Goal: Transaction & Acquisition: Subscribe to service/newsletter

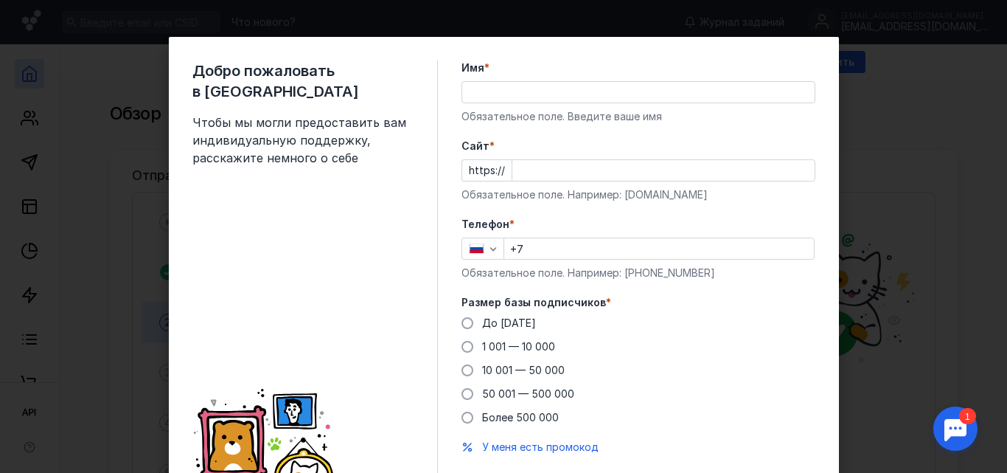
scroll to position [74, 0]
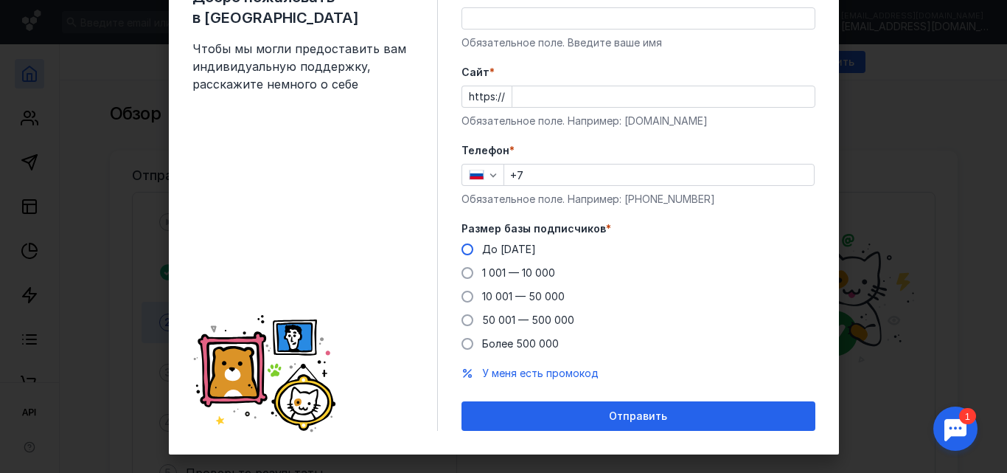
click at [461, 249] on span at bounding box center [467, 249] width 12 height 12
click at [0, 0] on input "До [DATE]" at bounding box center [0, 0] width 0 height 0
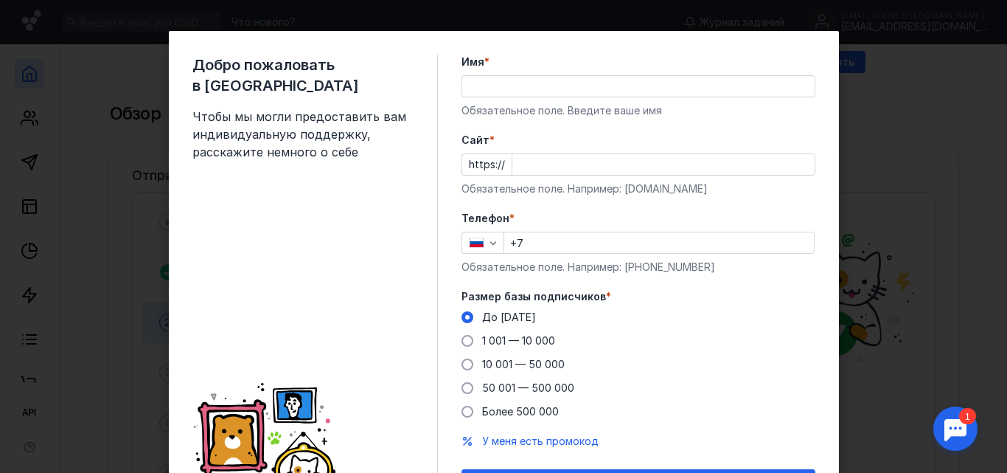
scroll to position [0, 0]
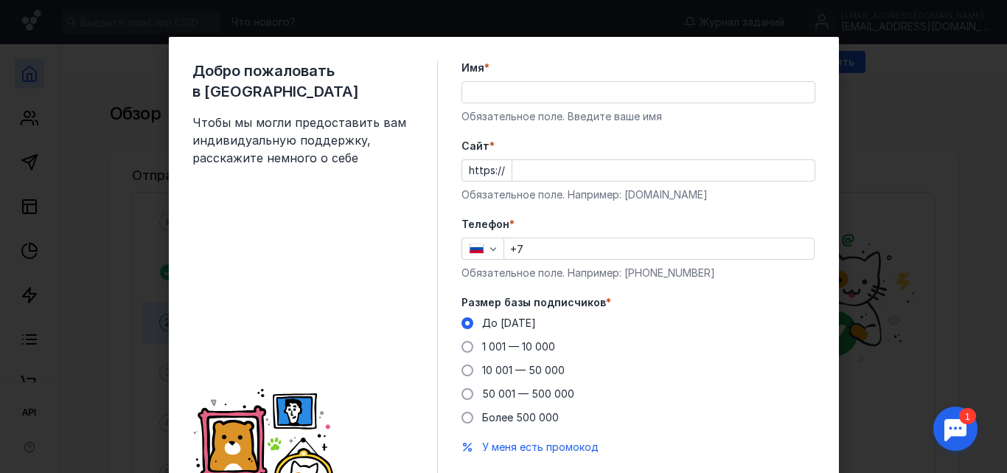
click at [496, 95] on input "Имя *" at bounding box center [638, 92] width 352 height 21
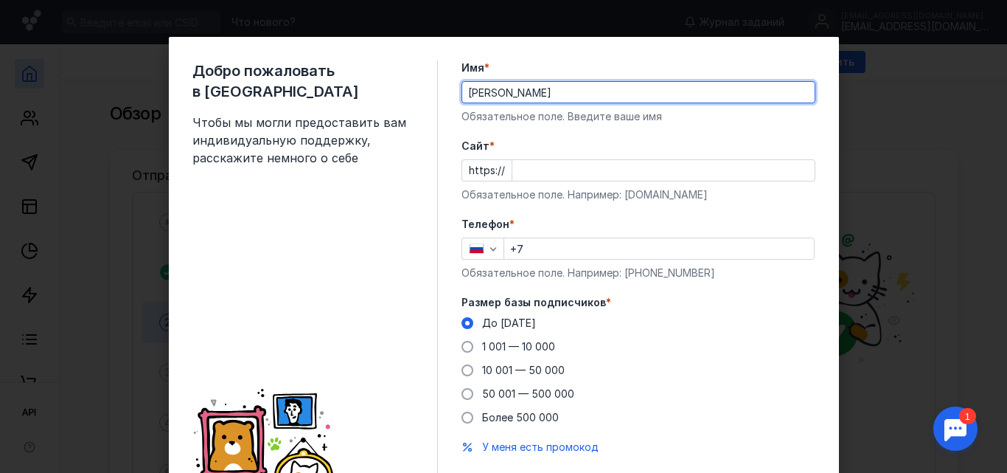
type input "[PERSON_NAME]"
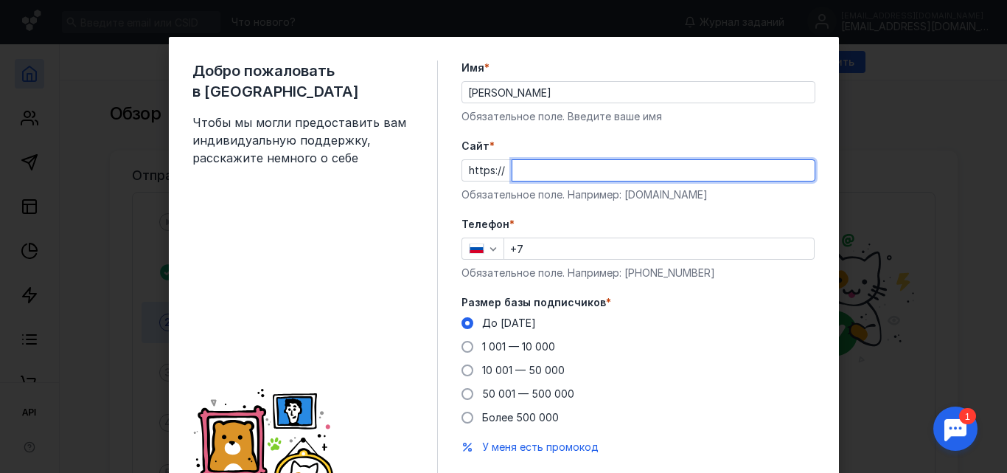
click at [598, 172] on input "Cайт *" at bounding box center [663, 170] width 302 height 21
type input "ы"
type input "[DOMAIN_NAME]"
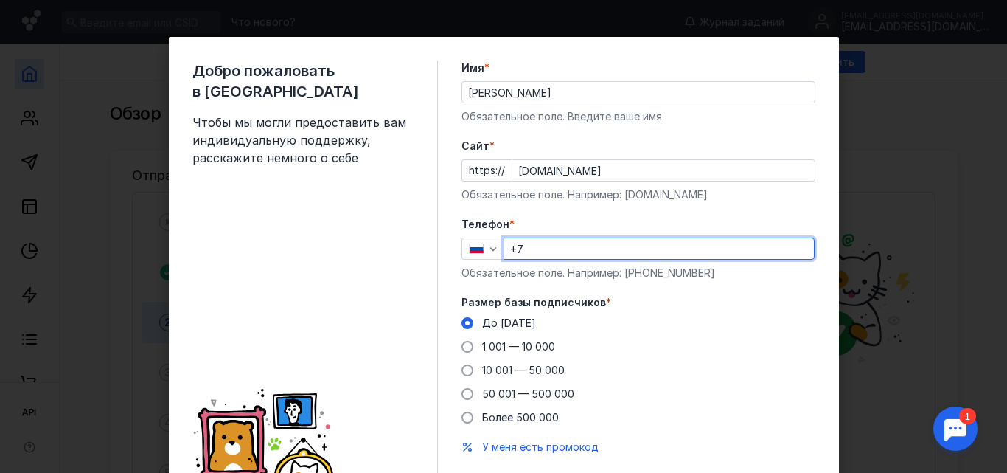
click at [621, 244] on input "+7" at bounding box center [659, 248] width 310 height 21
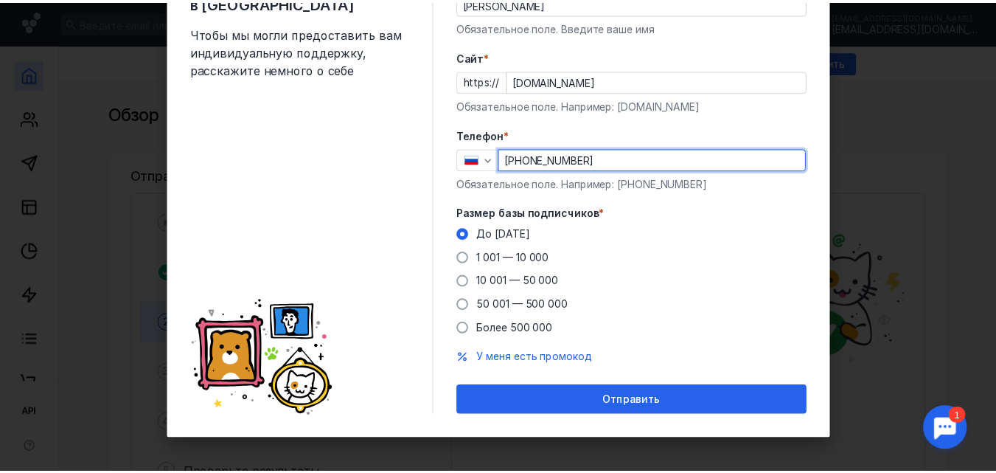
scroll to position [92, 0]
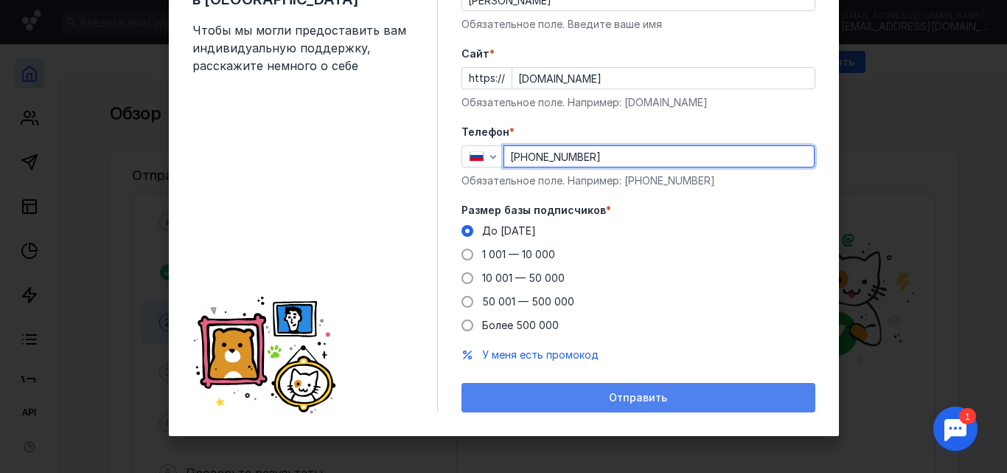
type input "[PHONE_NUMBER]"
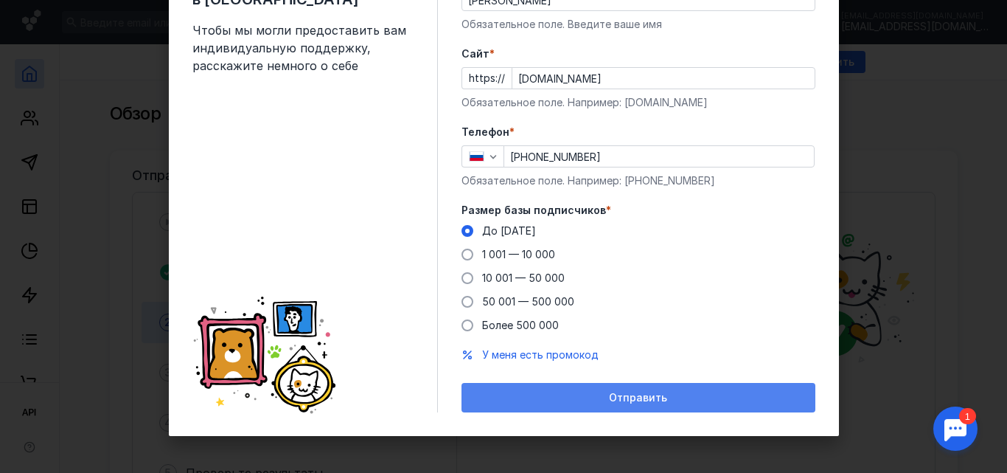
click at [628, 402] on span "Отправить" at bounding box center [638, 397] width 58 height 13
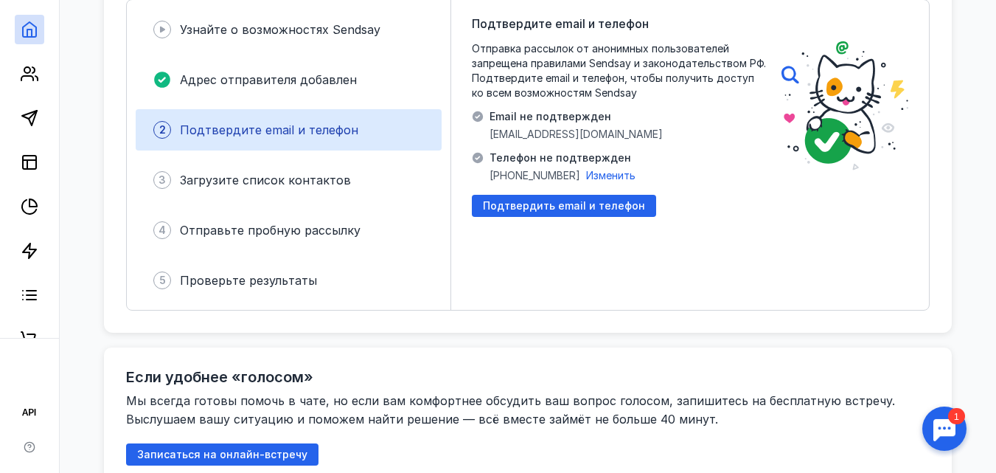
scroll to position [0, 0]
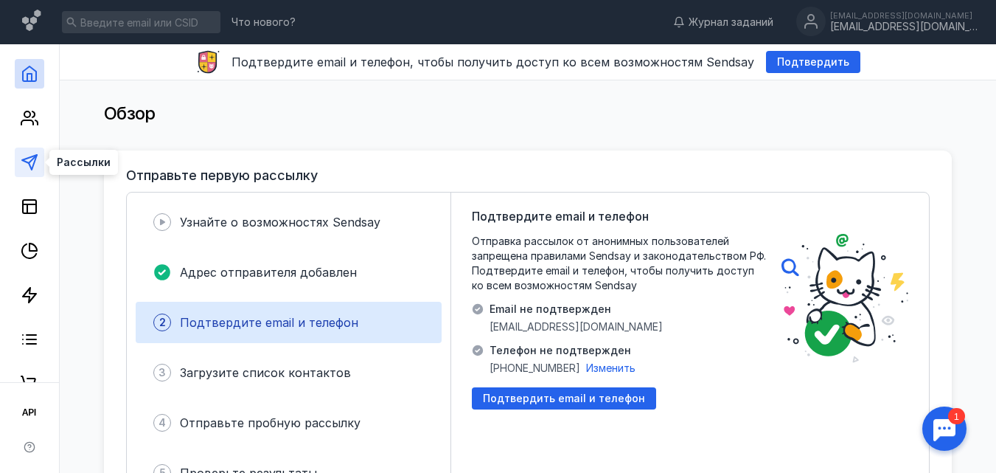
click at [29, 158] on polygon at bounding box center [29, 162] width 15 height 15
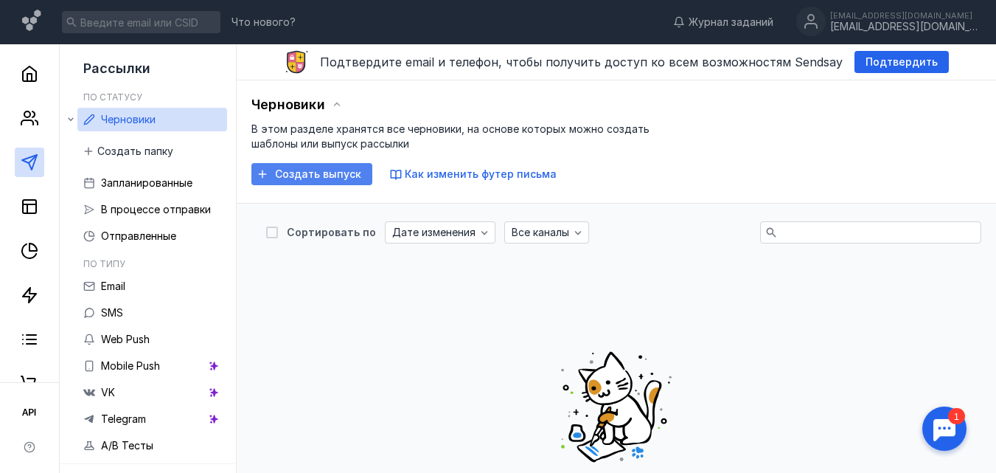
click at [330, 172] on span "Создать выпуск" at bounding box center [318, 174] width 86 height 13
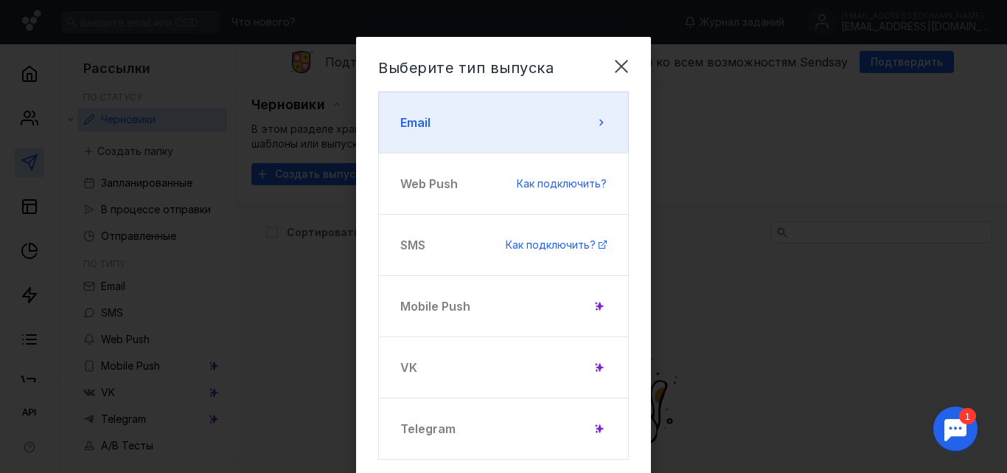
click at [585, 129] on button "Email" at bounding box center [503, 122] width 251 height 62
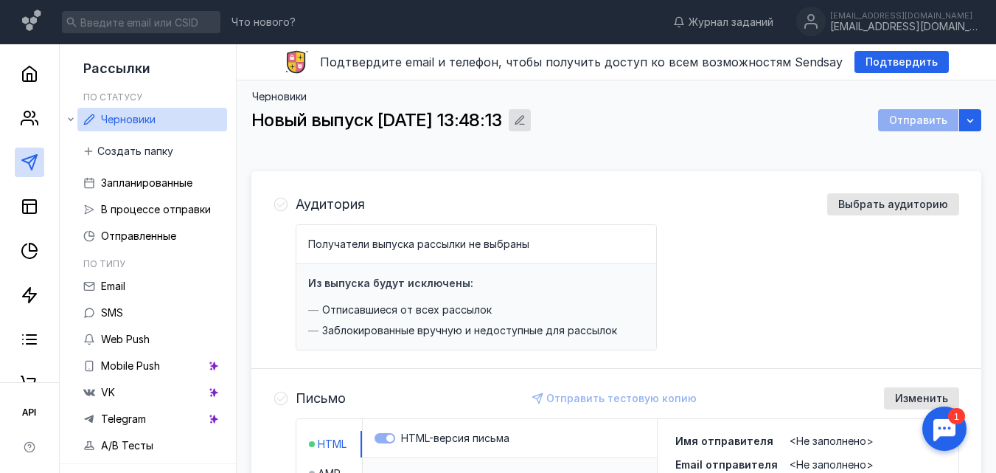
click at [526, 120] on icon "button" at bounding box center [520, 120] width 12 height 12
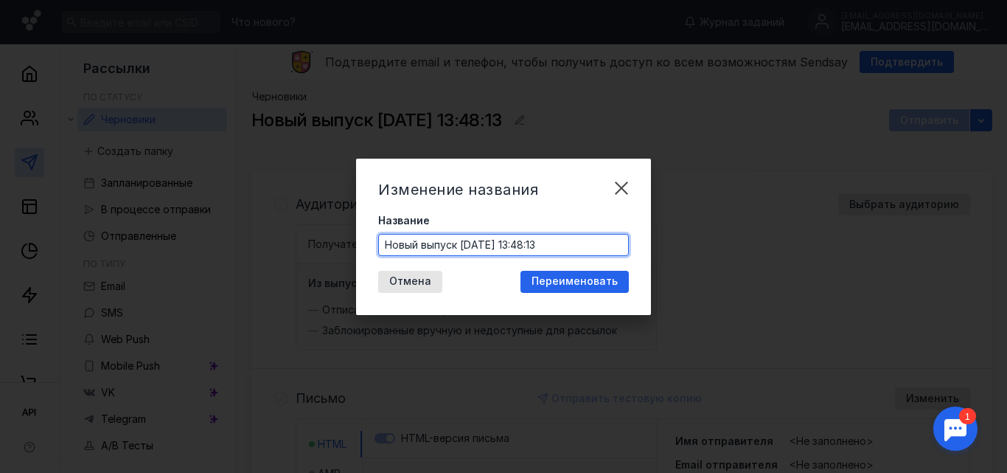
drag, startPoint x: 576, startPoint y: 241, endPoint x: 206, endPoint y: 243, distance: 370.1
click at [206, 243] on div "Изменение названия Название Новый выпуск [DATE] 13:48:13 Отмена Переименовать" at bounding box center [503, 236] width 1007 height 473
type input "G"
type input "Прошивка ККТ"
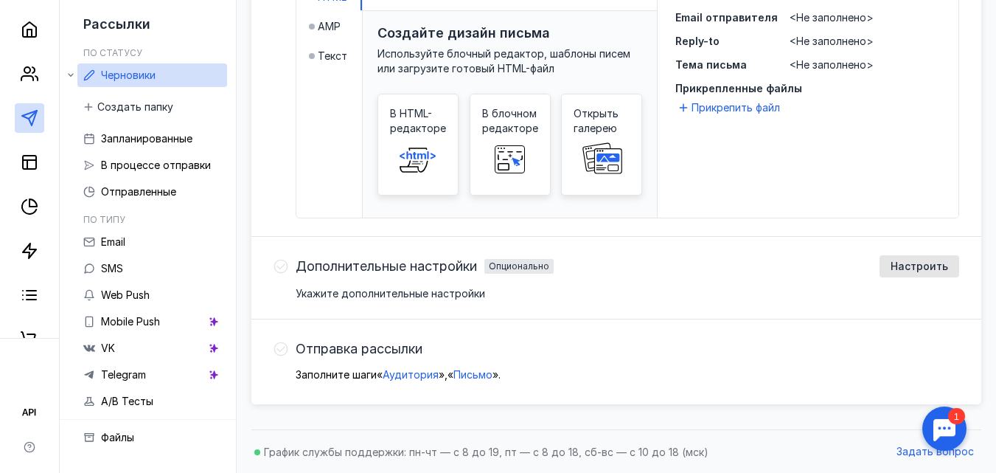
scroll to position [447, 0]
click at [425, 376] on span "Аудитория" at bounding box center [411, 373] width 56 height 13
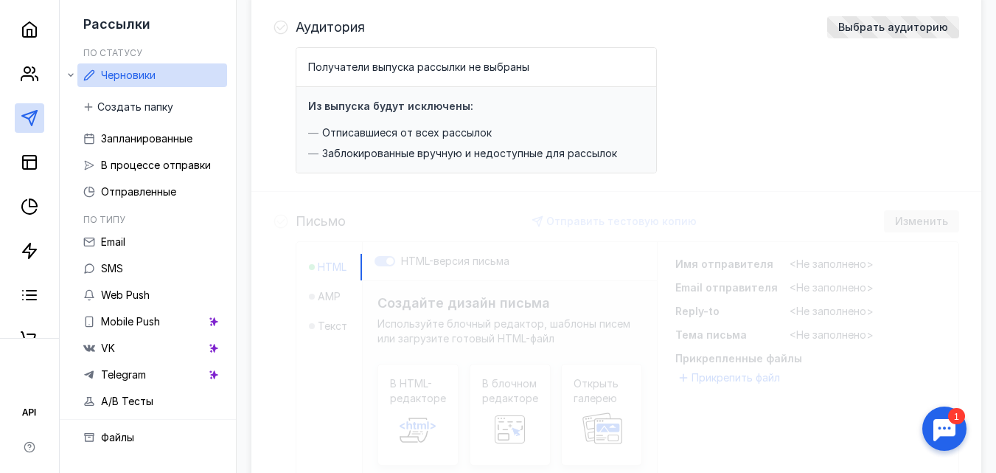
scroll to position [171, 0]
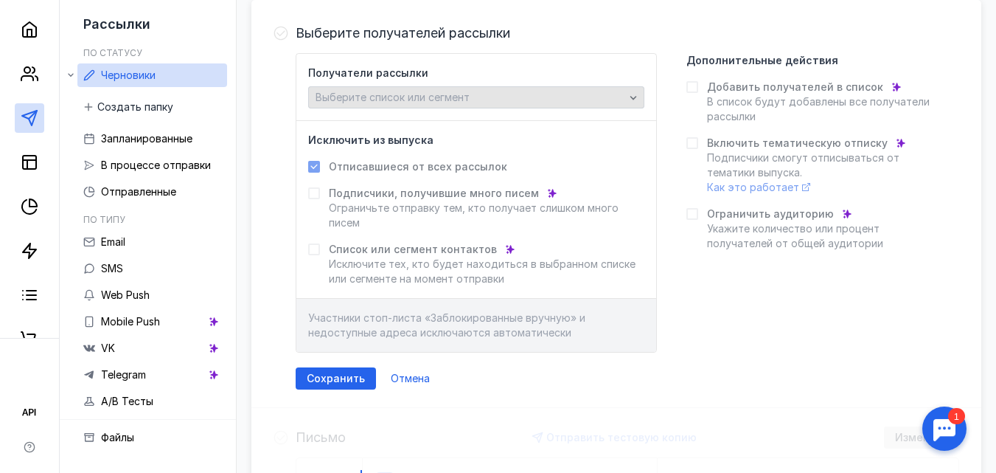
click at [517, 96] on div "Выберите список или сегмент" at bounding box center [470, 97] width 316 height 13
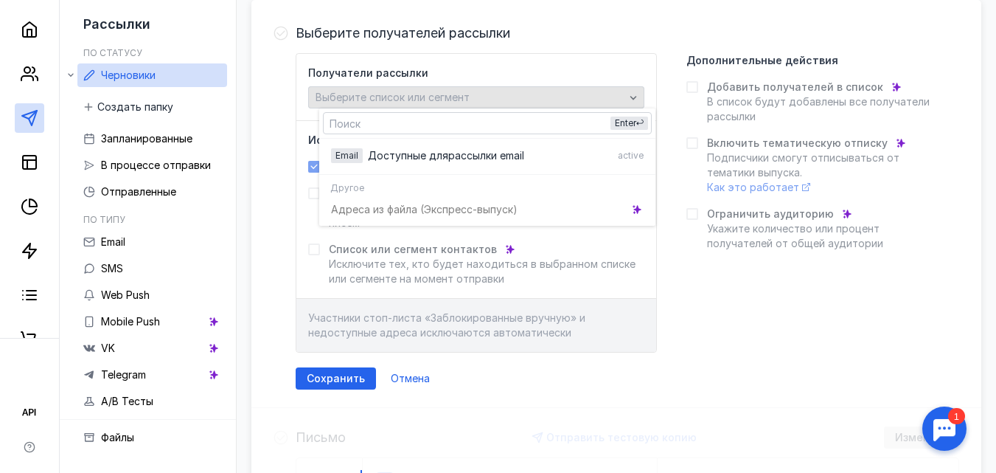
click at [517, 96] on div "Выберите список или сегмент" at bounding box center [470, 97] width 316 height 13
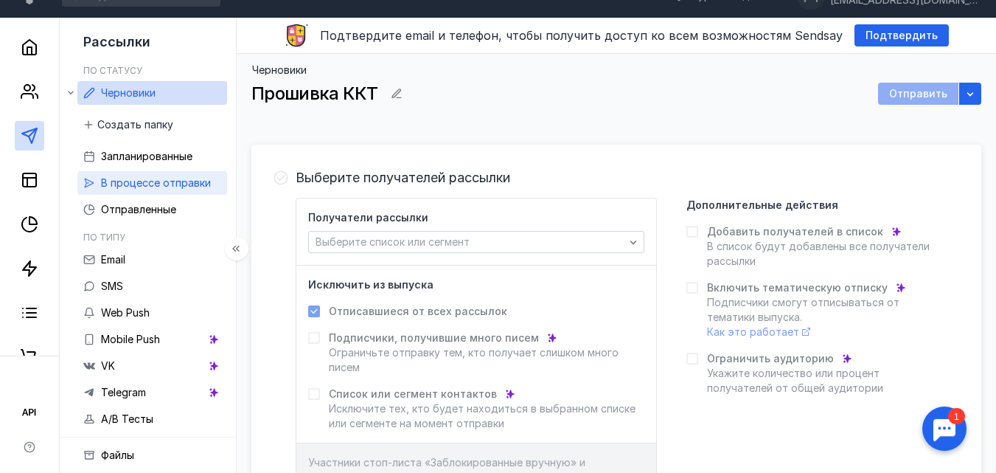
scroll to position [0, 0]
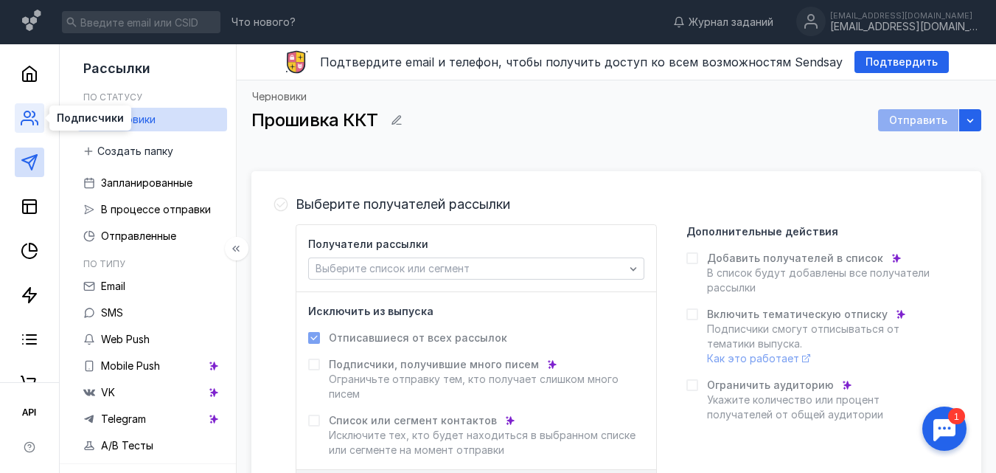
click at [29, 111] on circle at bounding box center [27, 114] width 6 height 6
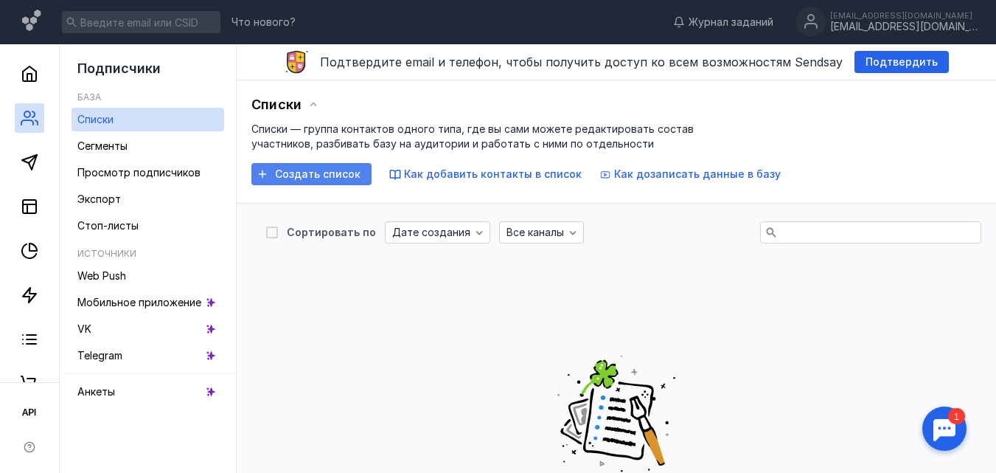
click at [328, 163] on div "Создать список" at bounding box center [311, 174] width 120 height 22
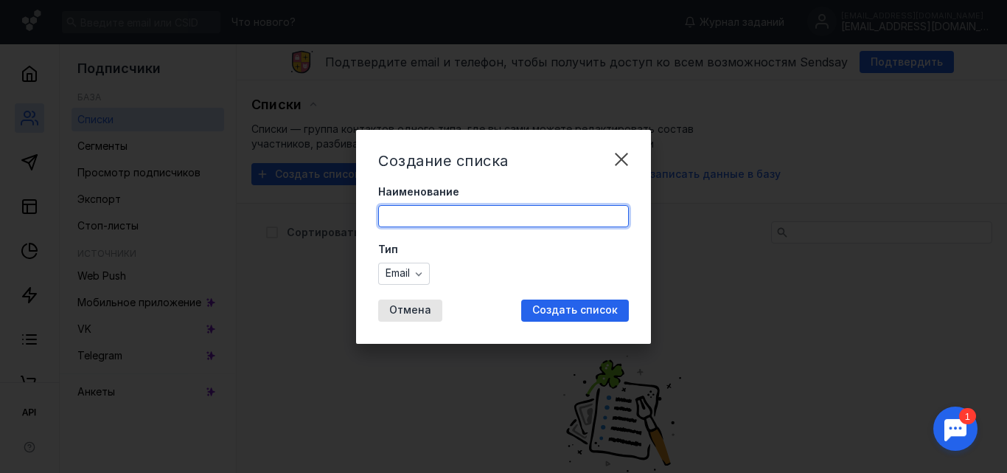
click at [422, 211] on input "Наименование" at bounding box center [503, 216] width 249 height 21
type input "[PERSON_NAME]"
type input "Test1"
click at [590, 309] on span "Создать список" at bounding box center [575, 310] width 86 height 13
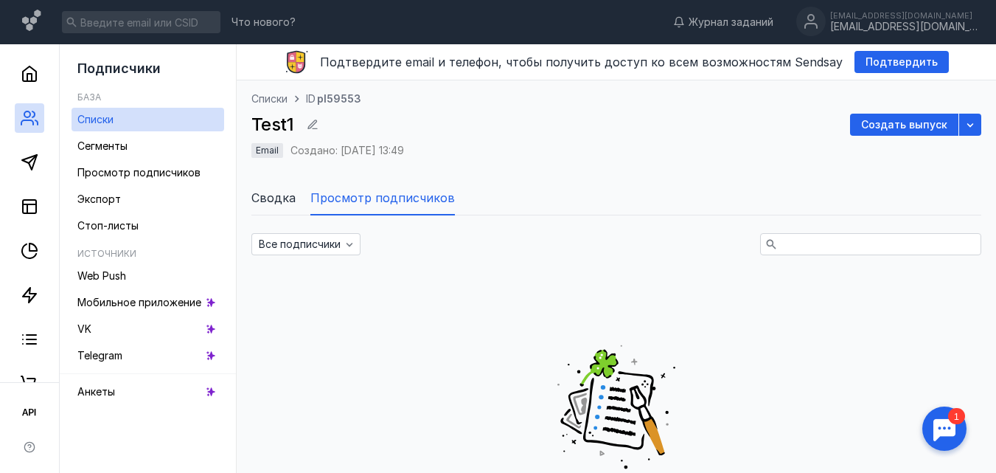
click at [276, 152] on span "Email" at bounding box center [267, 149] width 23 height 11
click at [285, 195] on span "Сводка" at bounding box center [273, 198] width 44 height 18
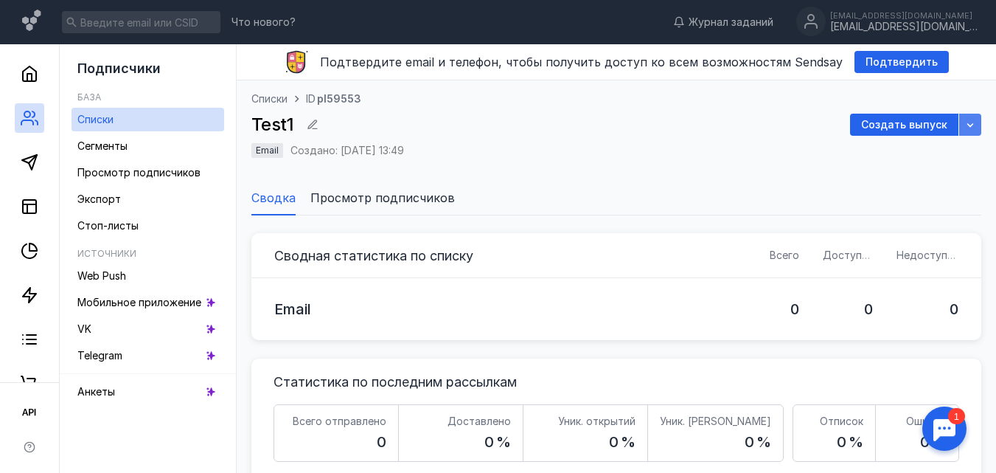
click at [969, 124] on icon "button" at bounding box center [970, 125] width 12 height 12
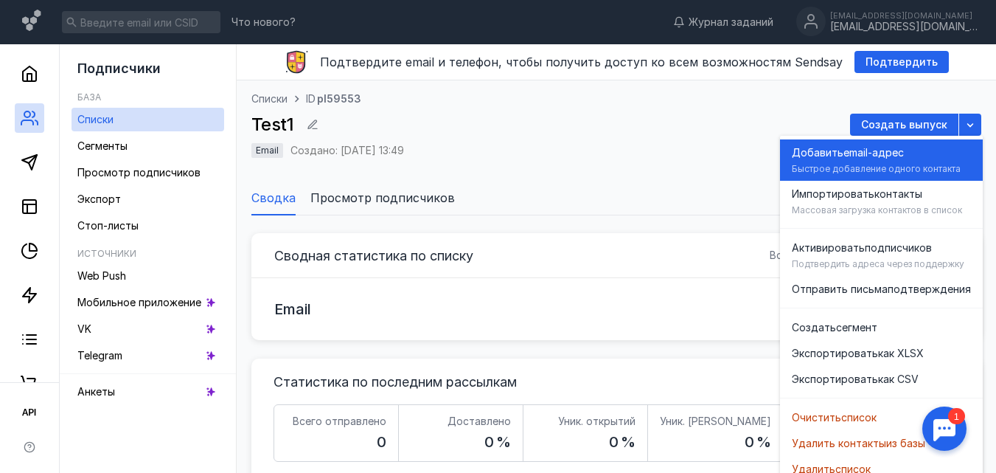
click at [848, 161] on div "Добавить email-адрес Быстрое добавление одного контакта" at bounding box center [881, 159] width 179 height 41
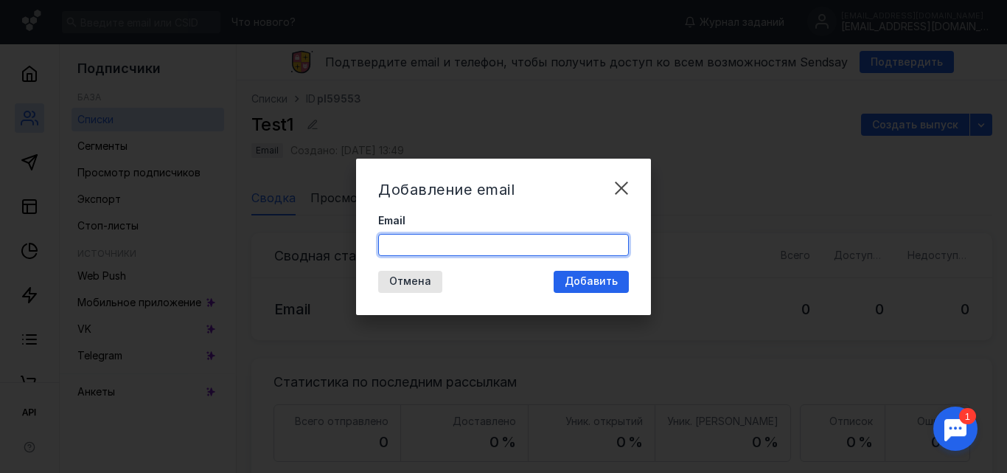
click at [522, 240] on input "Email" at bounding box center [503, 244] width 249 height 21
type input "[EMAIL_ADDRESS][DOMAIN_NAME]"
click at [576, 282] on span "Добавить" at bounding box center [591, 281] width 53 height 13
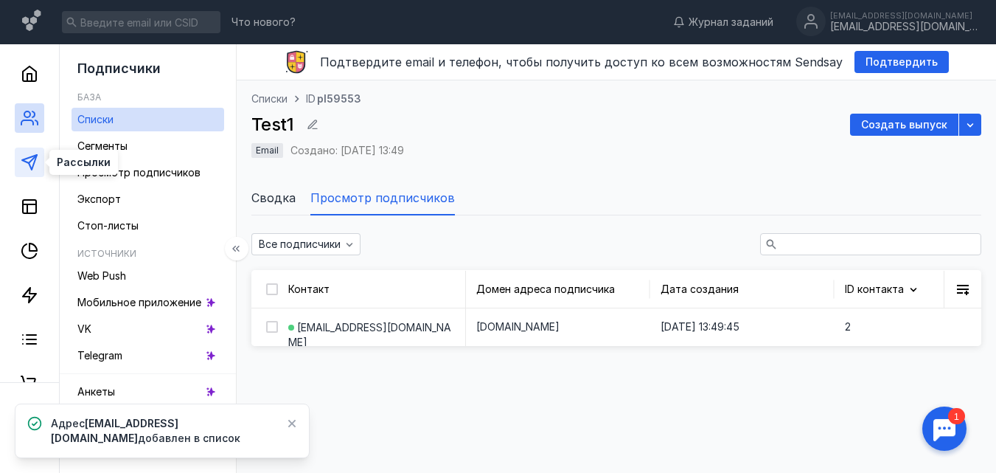
click at [21, 157] on icon at bounding box center [30, 162] width 18 height 18
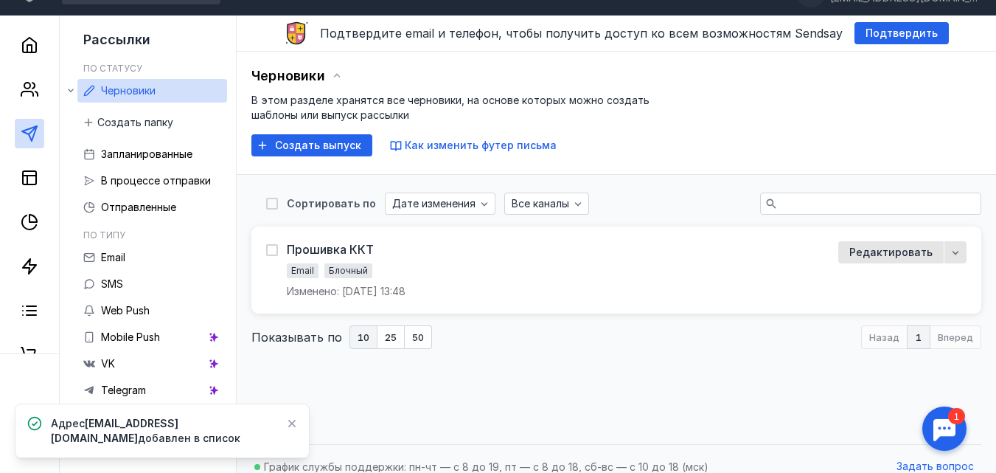
scroll to position [44, 0]
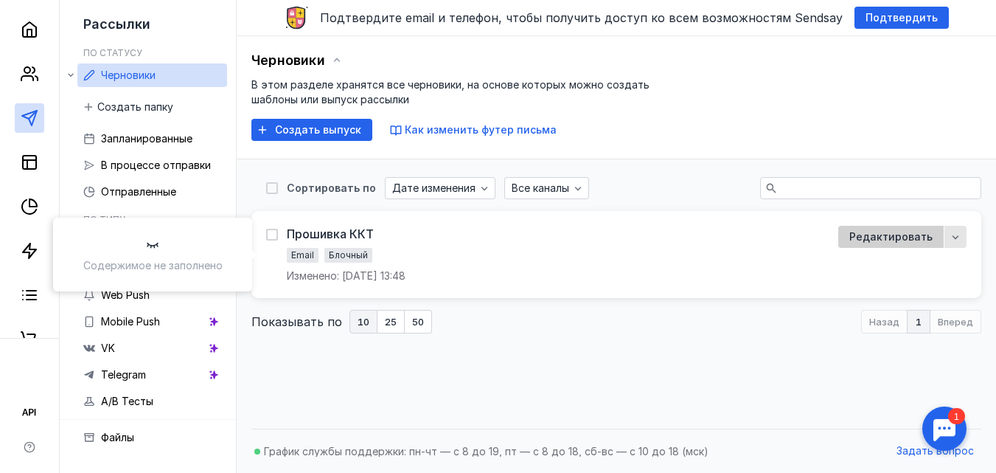
click at [872, 233] on span "Редактировать" at bounding box center [890, 236] width 83 height 15
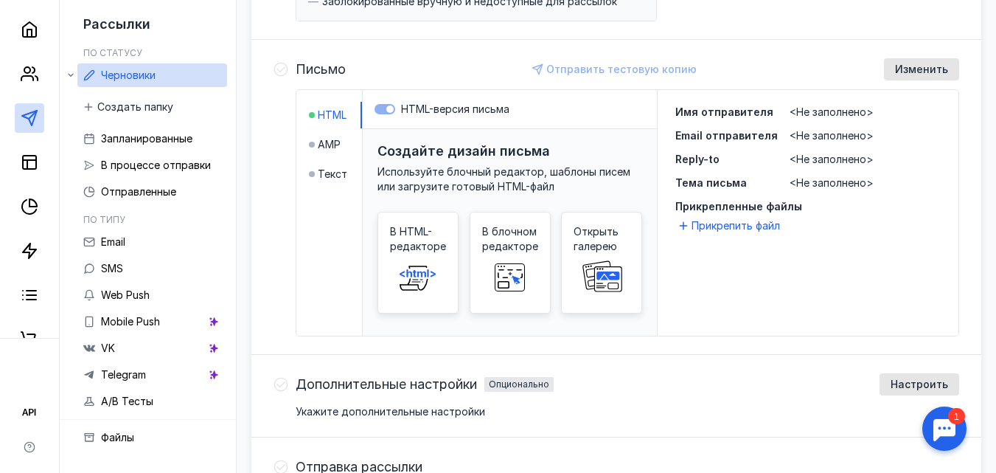
scroll to position [339, 0]
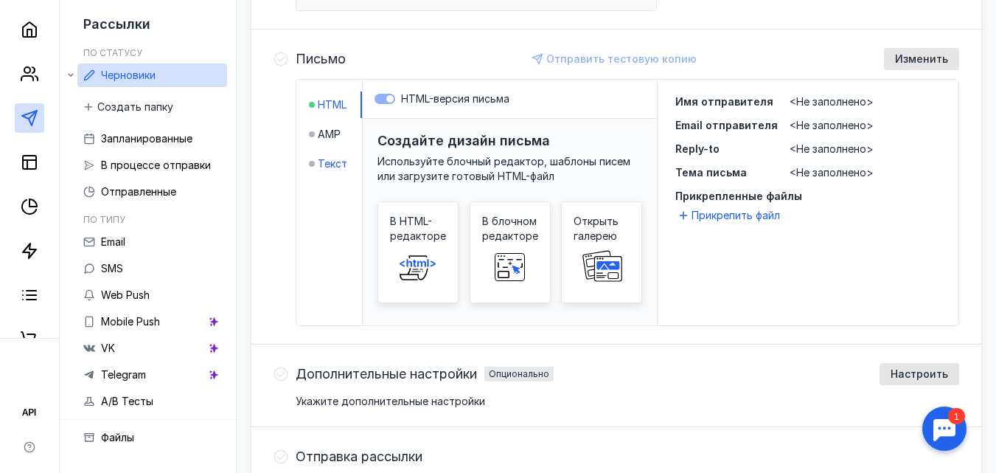
click at [346, 159] on span "Текст" at bounding box center [332, 163] width 29 height 15
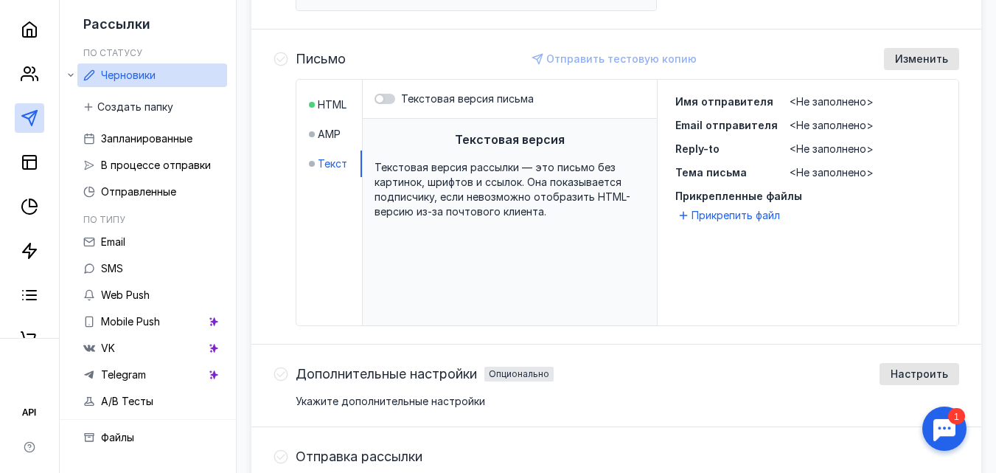
click at [482, 137] on span "Текстовая версия" at bounding box center [510, 139] width 110 height 18
click at [443, 137] on div "Текстовая версия Текстовая версия рассылки — это письмо без картинок, шрифтов и…" at bounding box center [510, 241] width 294 height 245
drag, startPoint x: 473, startPoint y: 248, endPoint x: 547, endPoint y: 238, distance: 75.2
click at [481, 248] on div "Текстовая версия Текстовая версия рассылки — это письмо без картинок, шрифтов и…" at bounding box center [510, 241] width 294 height 245
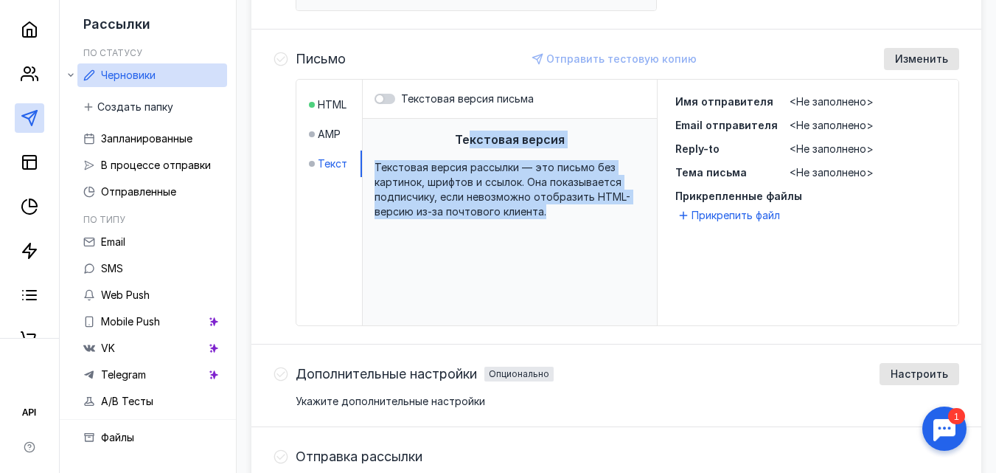
drag, startPoint x: 576, startPoint y: 231, endPoint x: 480, endPoint y: 131, distance: 139.2
click at [480, 131] on div "Текстовая версия Текстовая версия рассылки — это письмо без картинок, шрифтов и…" at bounding box center [510, 241] width 294 height 245
click at [532, 238] on div "Текстовая версия Текстовая версия рассылки — это письмо без картинок, шрифтов и…" at bounding box center [510, 241] width 294 height 245
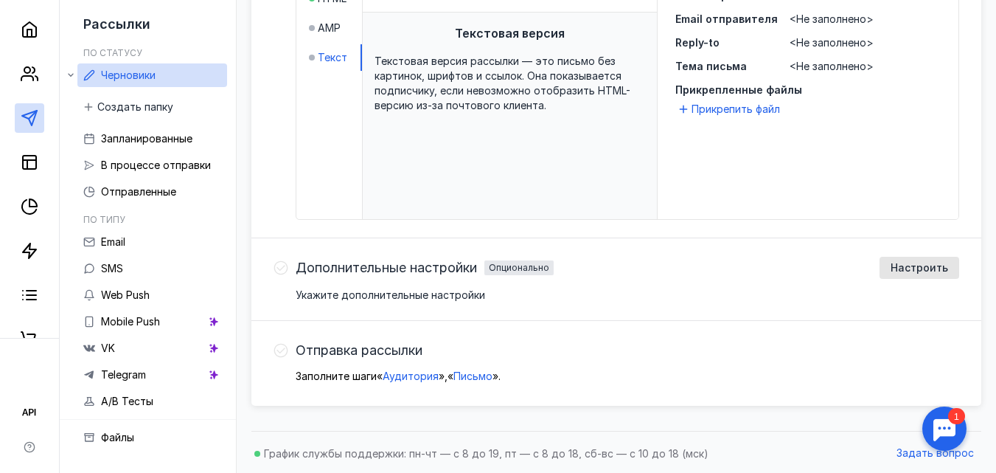
scroll to position [447, 0]
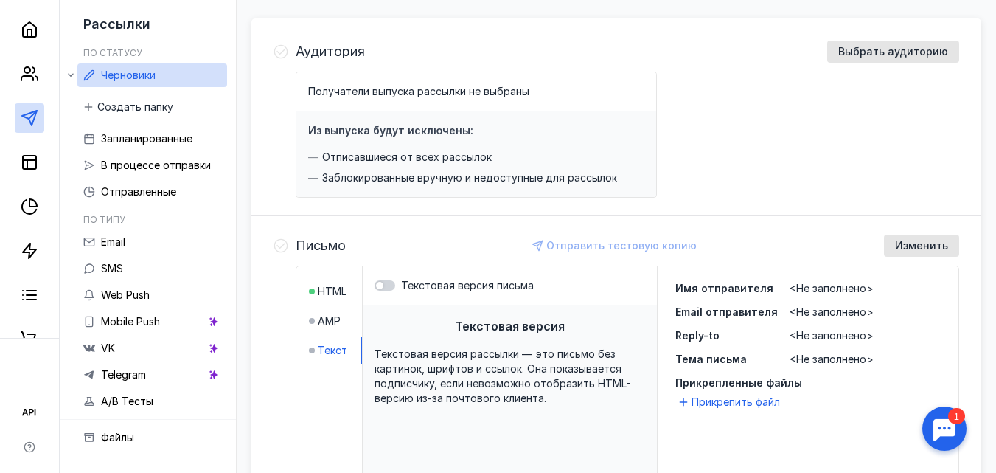
click at [860, 288] on span "<Не заполнено>" at bounding box center [831, 288] width 84 height 13
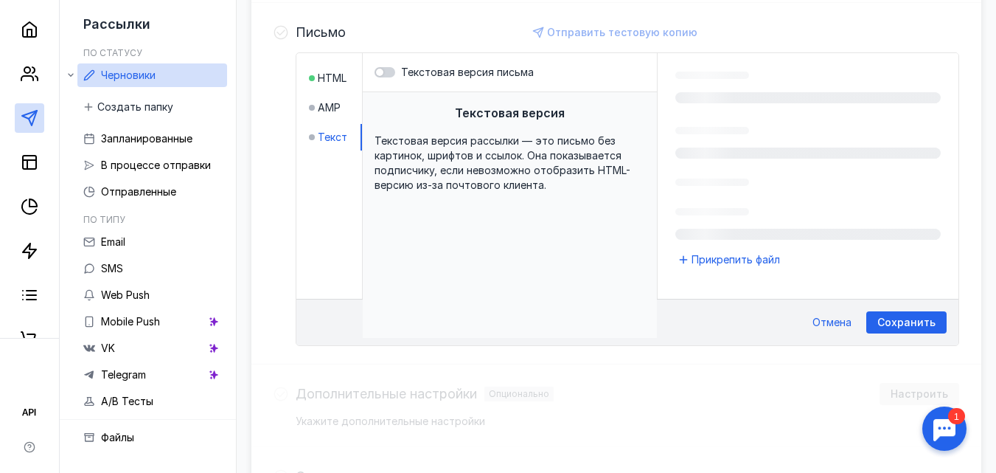
scroll to position [368, 0]
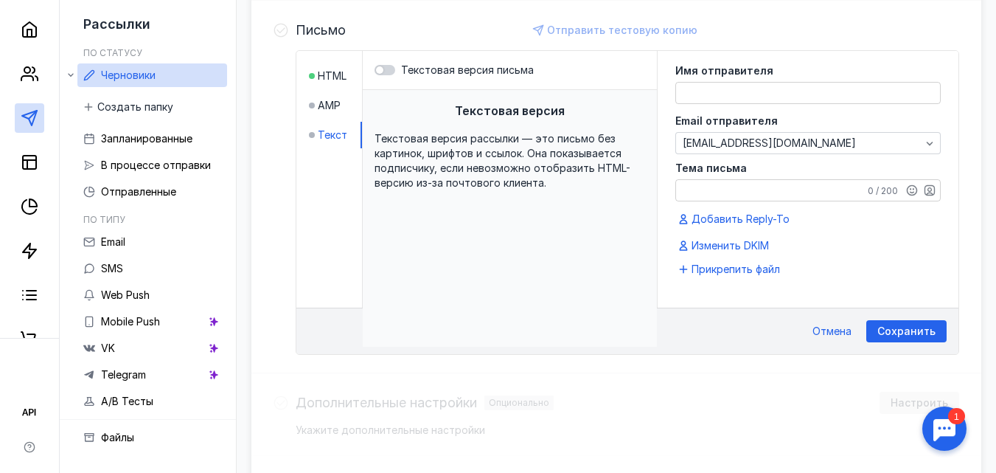
click at [754, 88] on textarea at bounding box center [808, 93] width 264 height 21
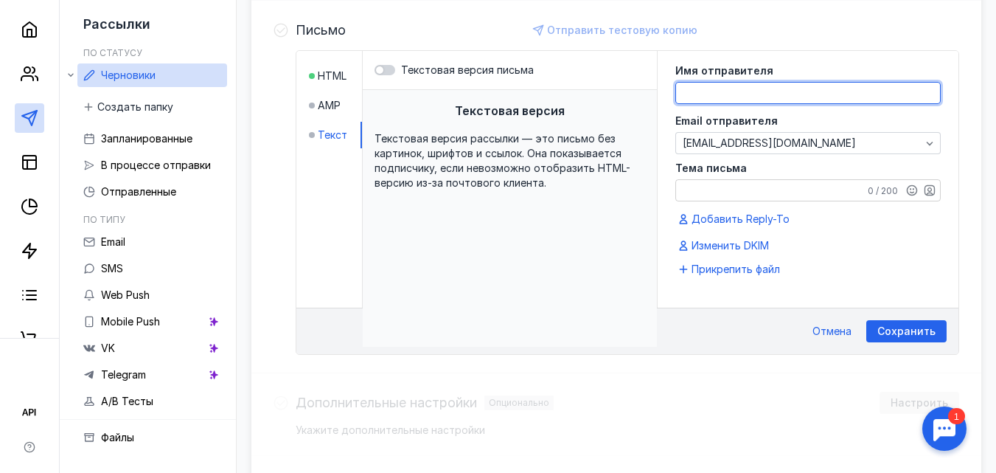
click at [732, 89] on textarea at bounding box center [808, 93] width 264 height 21
type textarea "W"
type textarea "ЦТО"
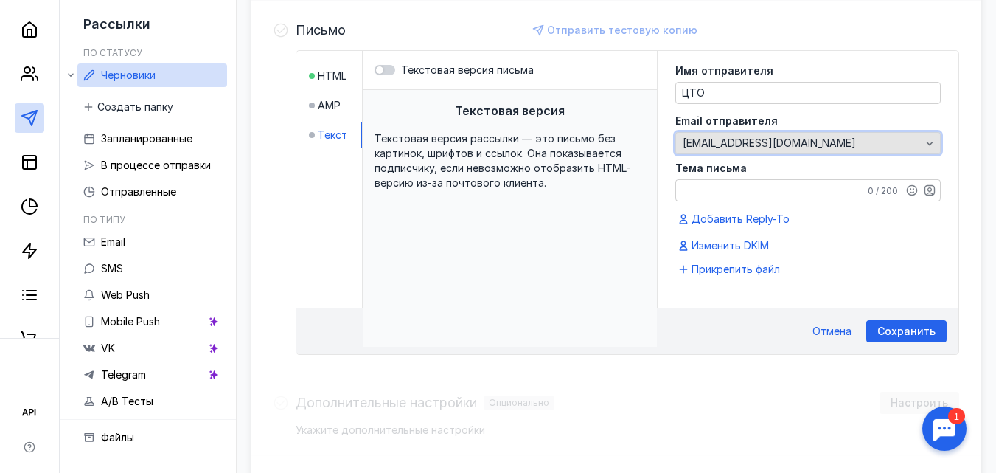
click at [711, 141] on span "[EMAIL_ADDRESS][DOMAIN_NAME]" at bounding box center [769, 143] width 173 height 13
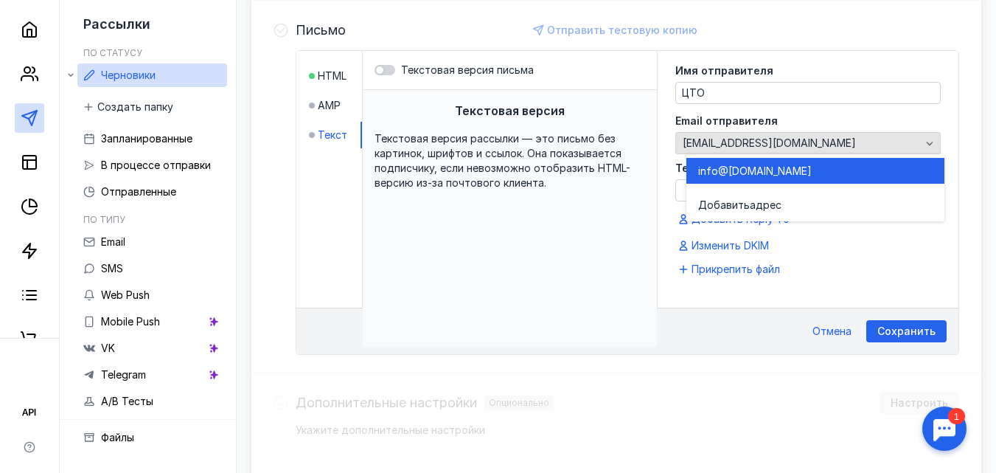
click at [711, 141] on span "[EMAIL_ADDRESS][DOMAIN_NAME]" at bounding box center [769, 143] width 173 height 13
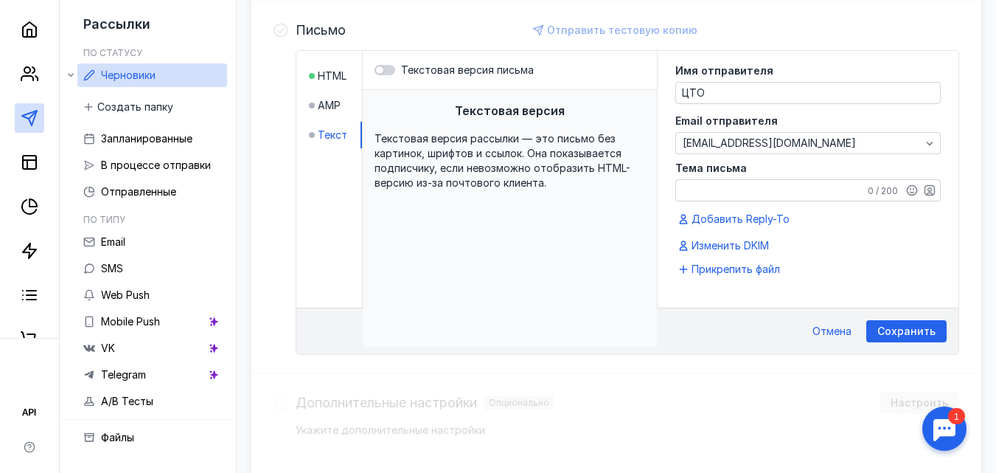
drag, startPoint x: 719, startPoint y: 182, endPoint x: 731, endPoint y: 191, distance: 15.3
click at [722, 188] on textarea "Тема письма" at bounding box center [808, 190] width 264 height 21
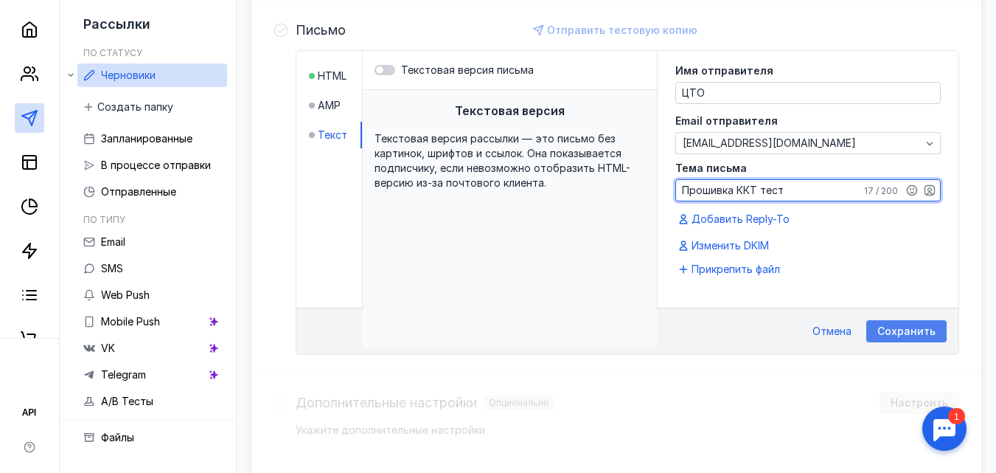
type textarea "Прошивка ККТ тест"
click at [910, 332] on span "Сохранить" at bounding box center [906, 331] width 58 height 13
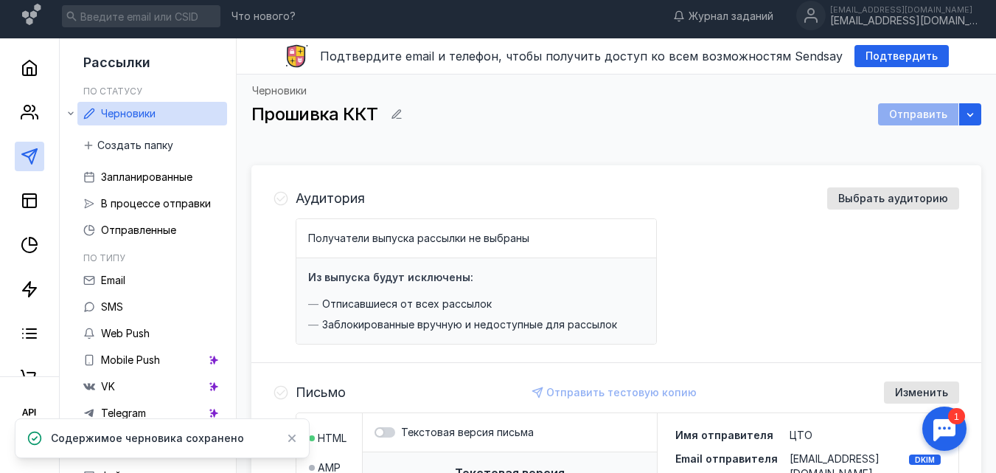
scroll to position [5, 0]
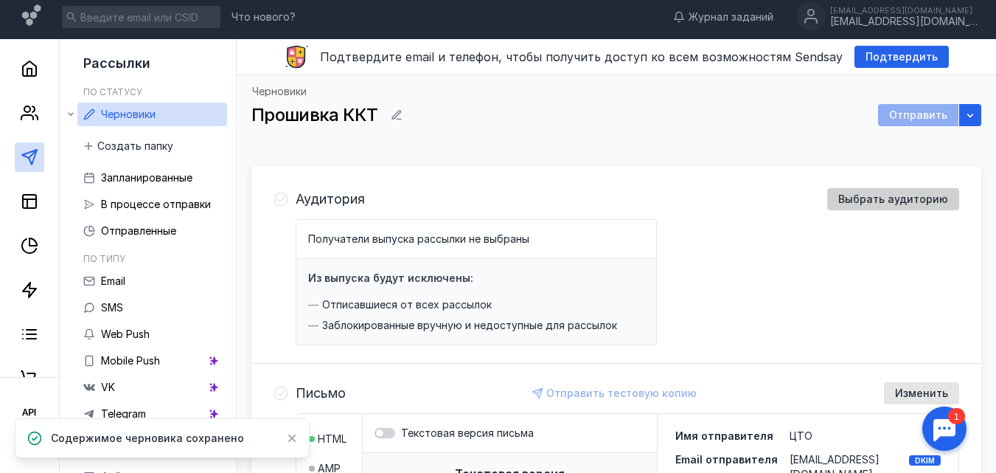
click at [872, 203] on span "Выбрать аудиторию" at bounding box center [893, 199] width 110 height 13
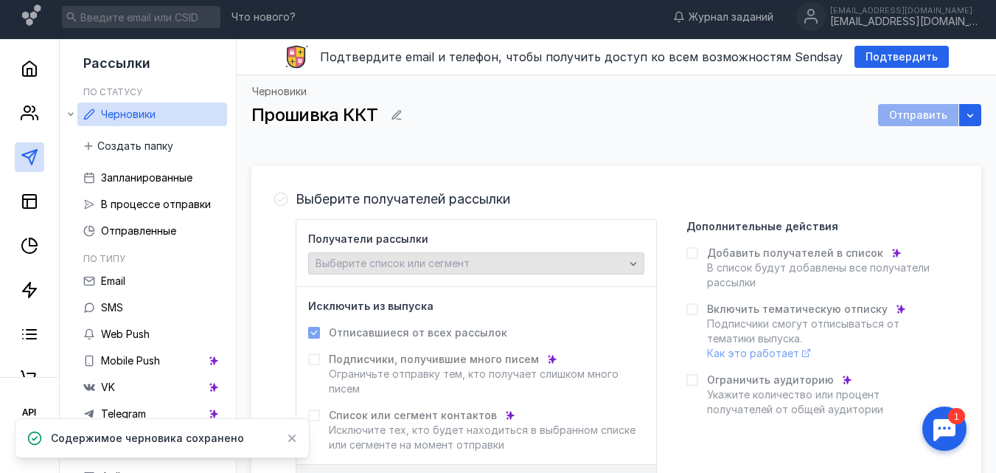
click at [593, 262] on div "Выберите список или сегмент" at bounding box center [470, 263] width 316 height 13
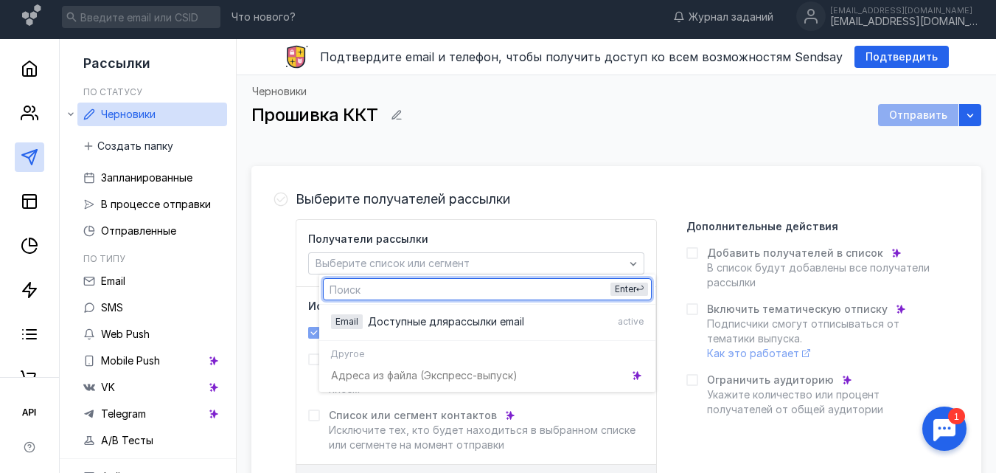
click at [504, 236] on div "Получатели рассылки Выберите список или сегмент" at bounding box center [476, 252] width 336 height 43
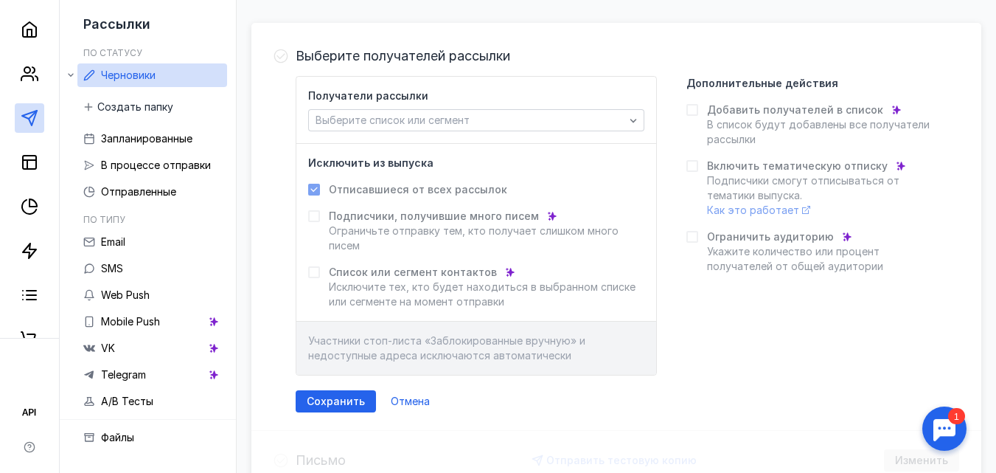
scroll to position [153, 0]
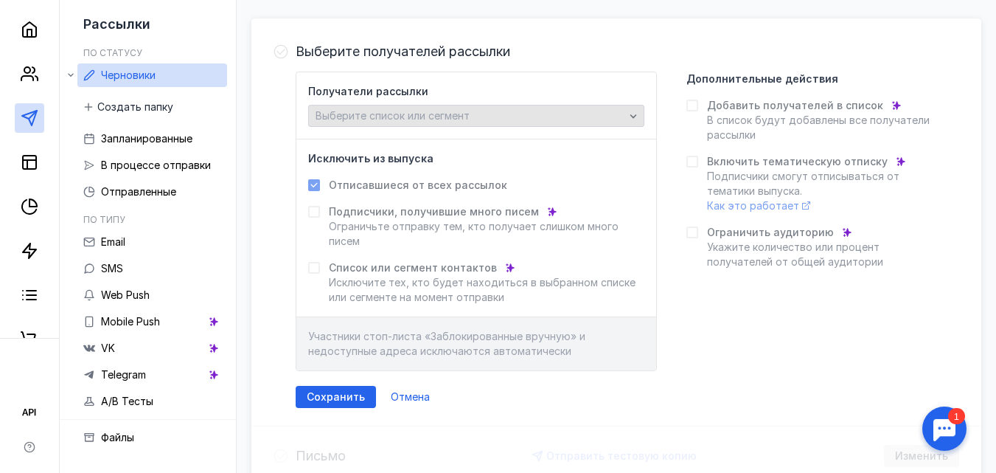
click at [470, 112] on span "Выберите список или сегмент" at bounding box center [393, 115] width 154 height 13
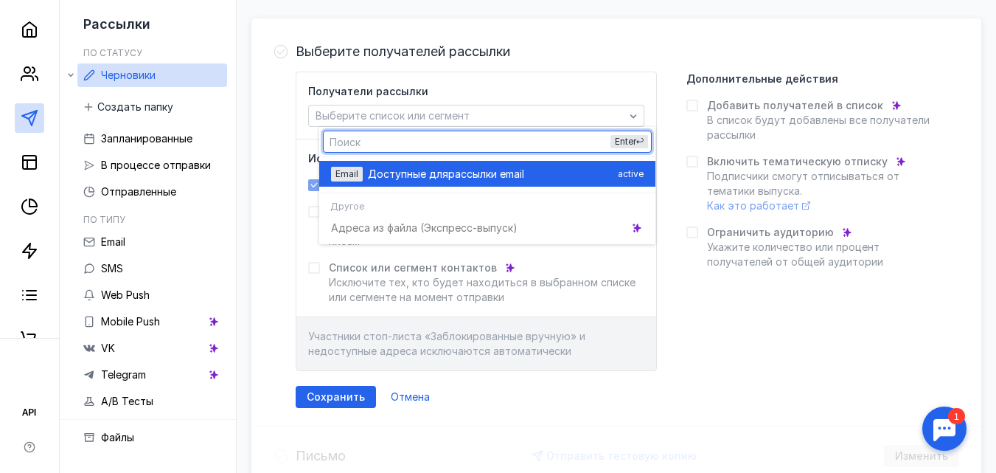
click at [424, 181] on span "Доступные для" at bounding box center [408, 174] width 80 height 15
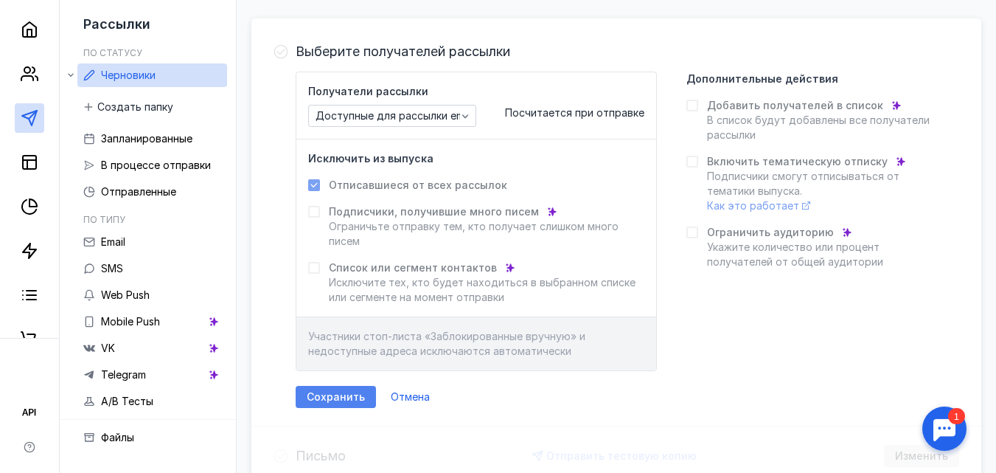
click at [355, 394] on span "Сохранить" at bounding box center [336, 397] width 58 height 13
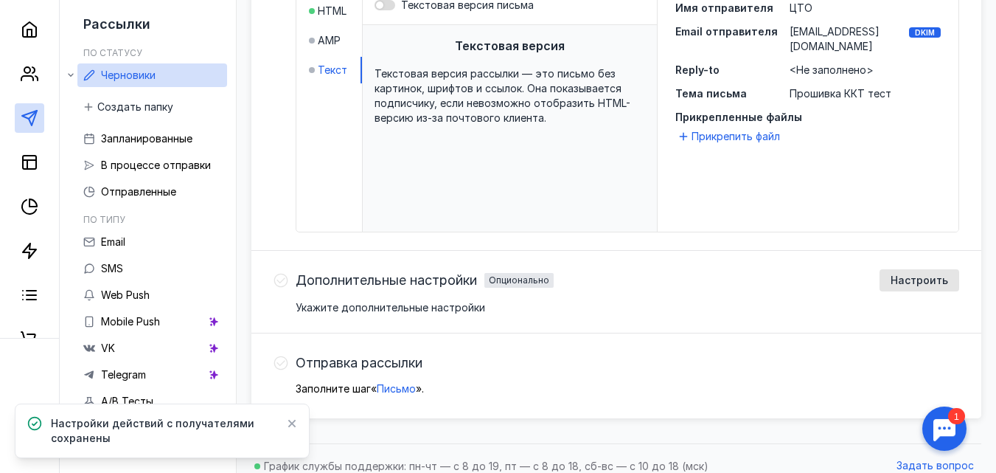
scroll to position [462, 0]
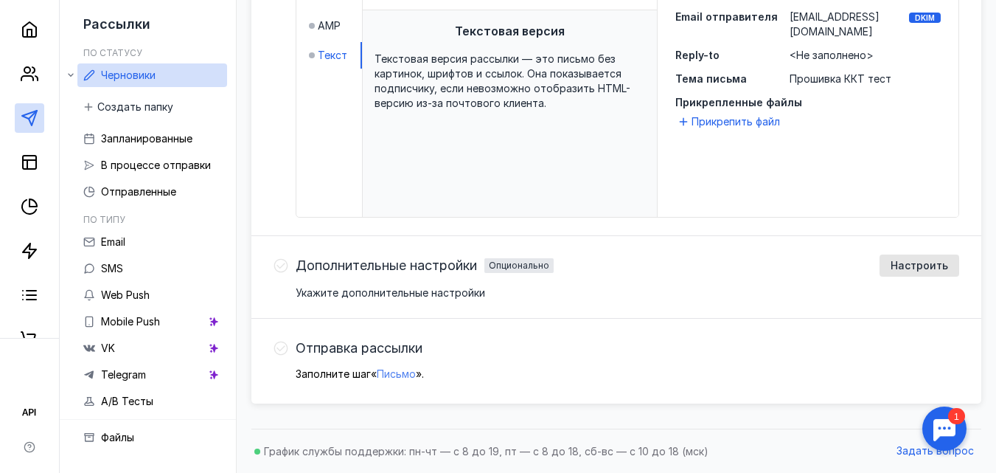
click at [403, 374] on span "Письмо" at bounding box center [396, 373] width 39 height 13
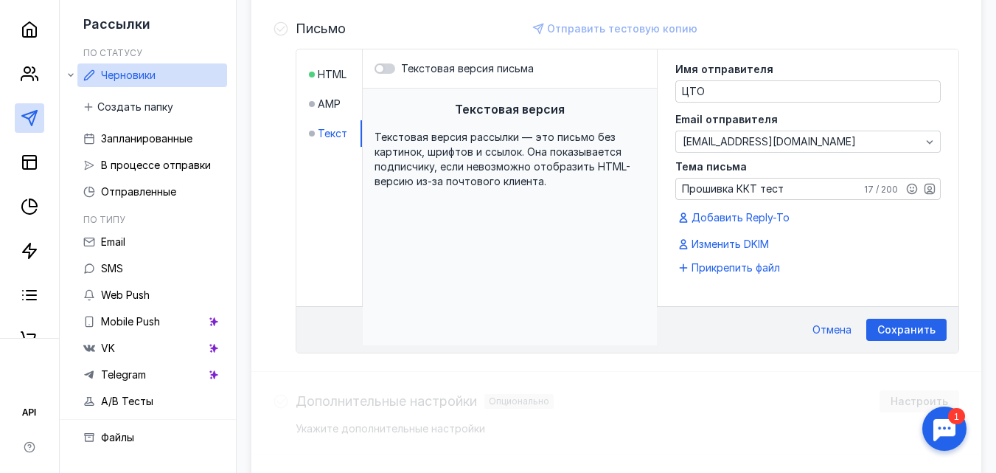
scroll to position [383, 0]
click at [347, 129] on span "Текст" at bounding box center [332, 135] width 29 height 15
click at [438, 111] on div "Текстовая версия Текстовая версия рассылки — это письмо без картинок, шрифтов и…" at bounding box center [510, 218] width 294 height 257
drag, startPoint x: 519, startPoint y: 204, endPoint x: 573, endPoint y: 191, distance: 55.4
click at [526, 204] on div "Текстовая версия Текстовая версия рассылки — это письмо без картинок, шрифтов и…" at bounding box center [510, 218] width 294 height 257
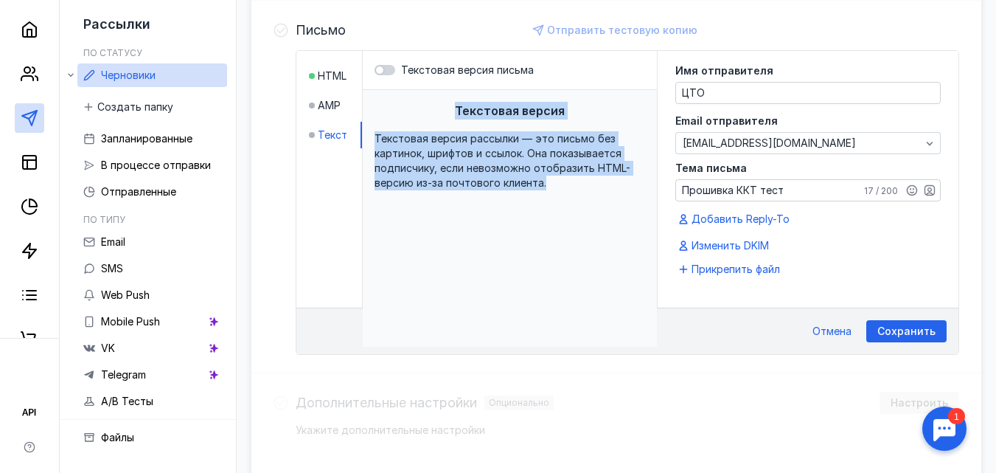
drag, startPoint x: 592, startPoint y: 185, endPoint x: 426, endPoint y: 84, distance: 194.2
click at [426, 84] on div "Текстовая версия письма Текстовая версия Текстовая версия рассылки — это письмо…" at bounding box center [510, 179] width 295 height 257
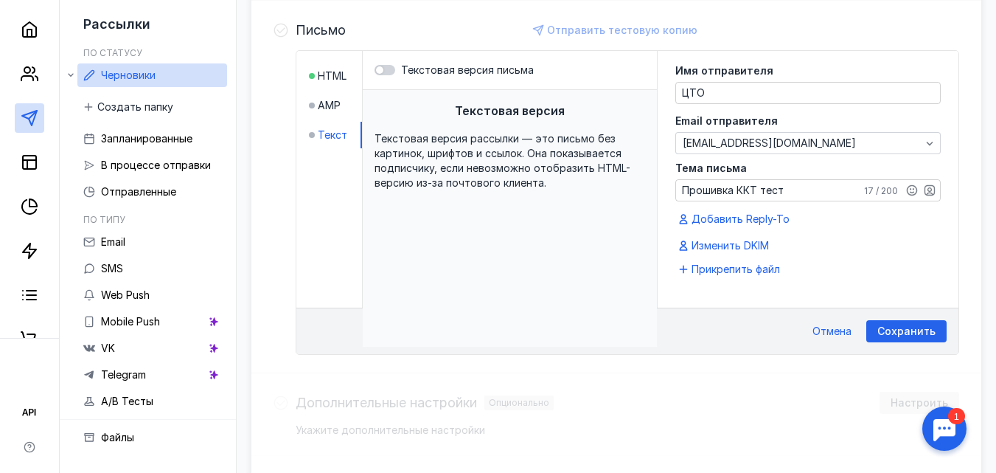
drag, startPoint x: 344, startPoint y: 130, endPoint x: 304, endPoint y: 133, distance: 40.0
click at [341, 131] on span "Текст" at bounding box center [332, 135] width 29 height 15
click at [315, 131] on div at bounding box center [312, 135] width 6 height 15
click at [395, 70] on div at bounding box center [384, 70] width 21 height 10
click at [374, 70] on input "Текстовая версия письма" at bounding box center [374, 70] width 0 height 0
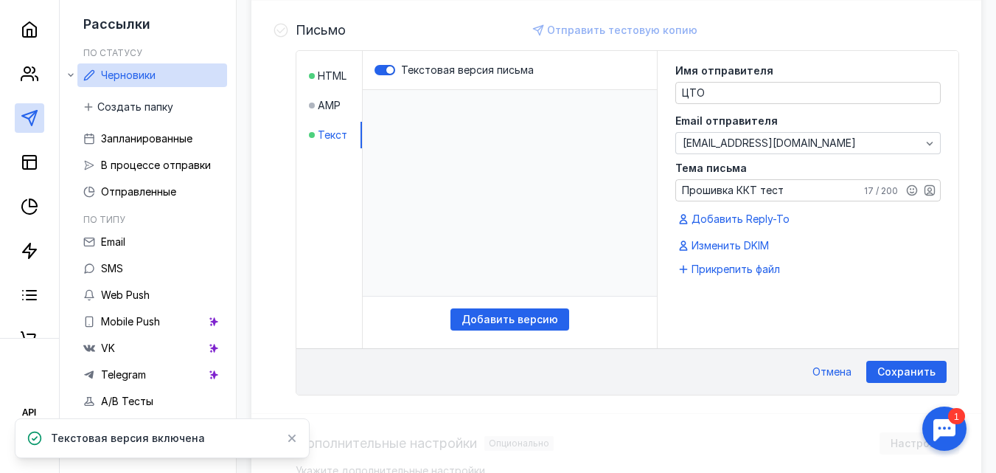
click at [490, 146] on p "​" at bounding box center [510, 193] width 294 height 206
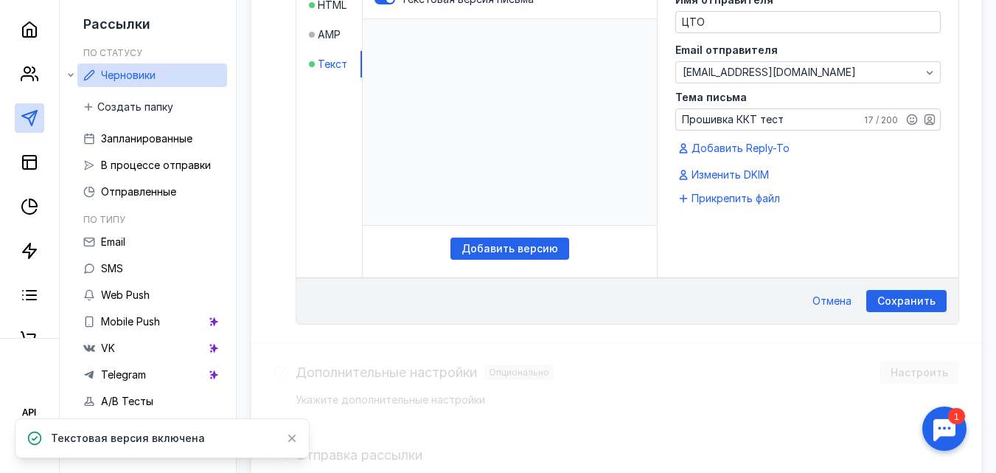
scroll to position [265, 0]
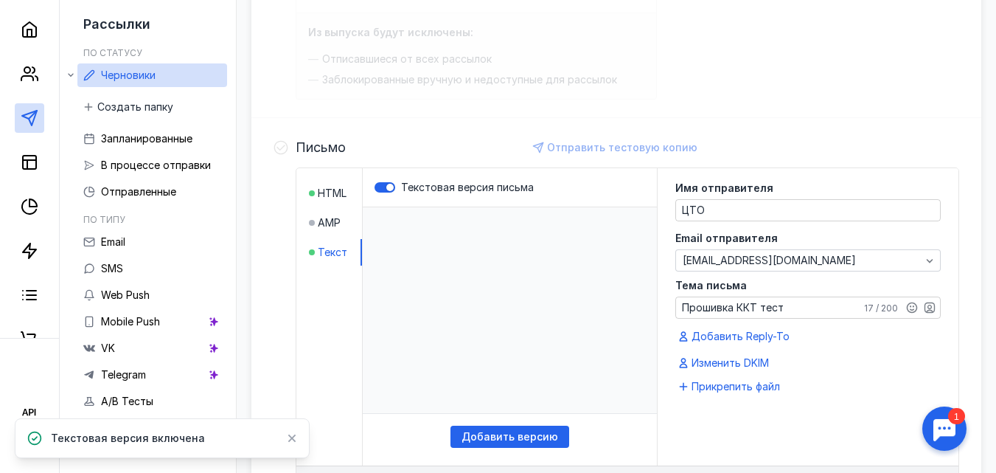
click at [478, 257] on p "​" at bounding box center [510, 310] width 294 height 206
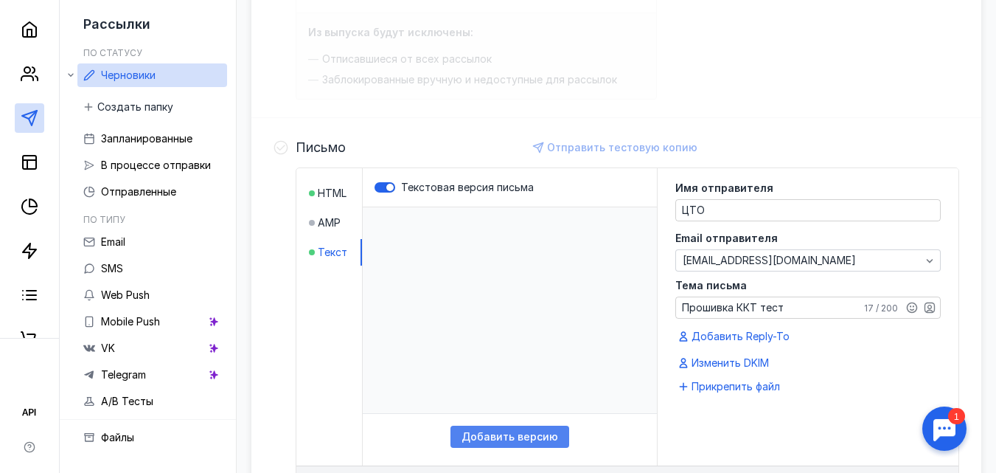
click at [543, 427] on div "Добавить версию" at bounding box center [509, 436] width 119 height 22
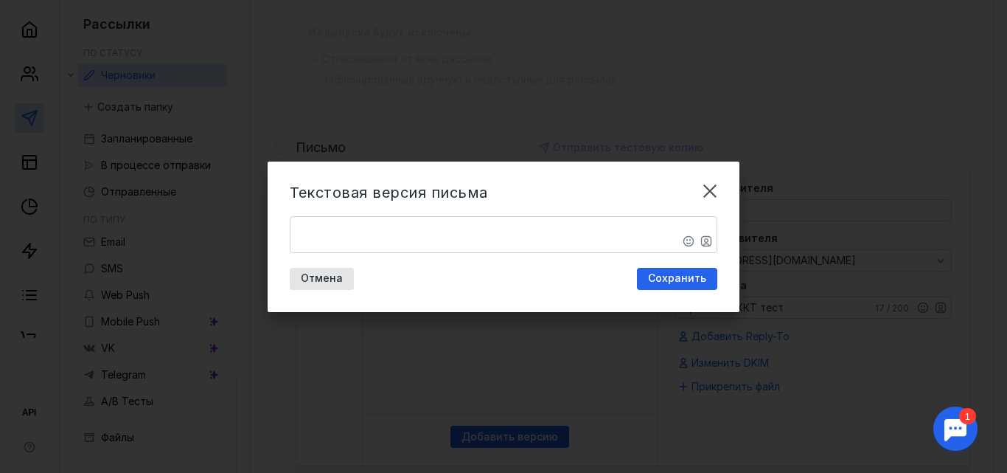
click at [498, 230] on textarea "​" at bounding box center [503, 234] width 426 height 35
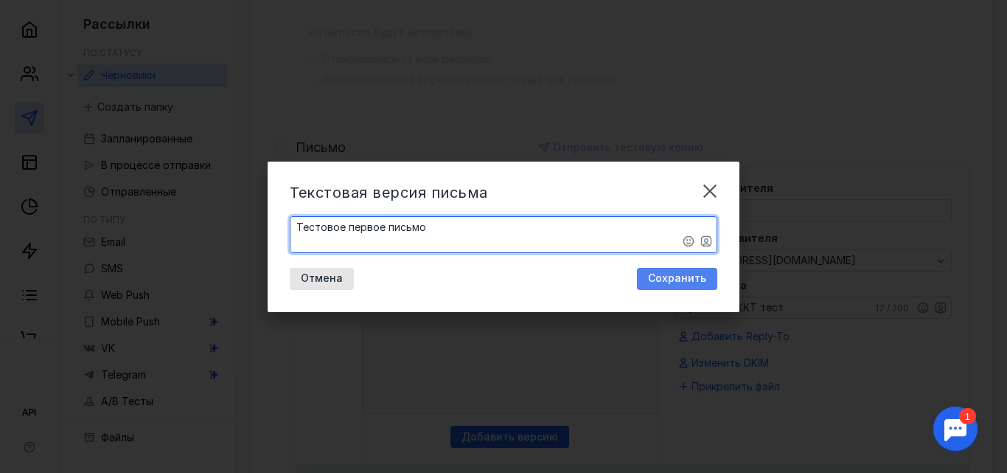
type textarea "​Тестовое первое письмо"
click at [686, 271] on div "Сохранить" at bounding box center [677, 279] width 80 height 22
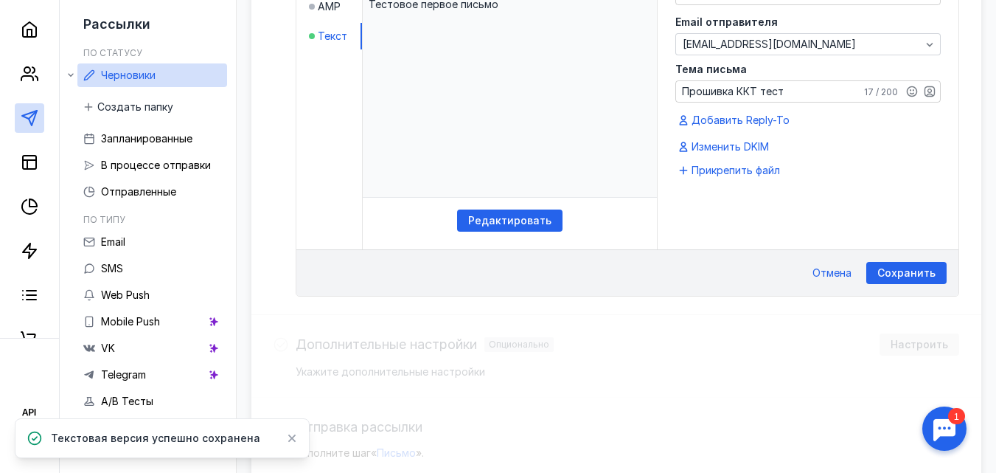
scroll to position [487, 0]
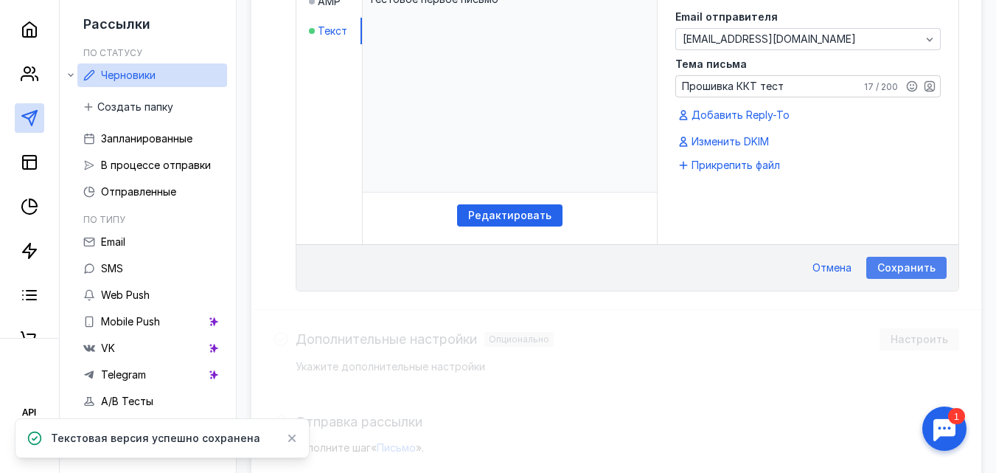
click at [907, 270] on span "Сохранить" at bounding box center [906, 268] width 58 height 13
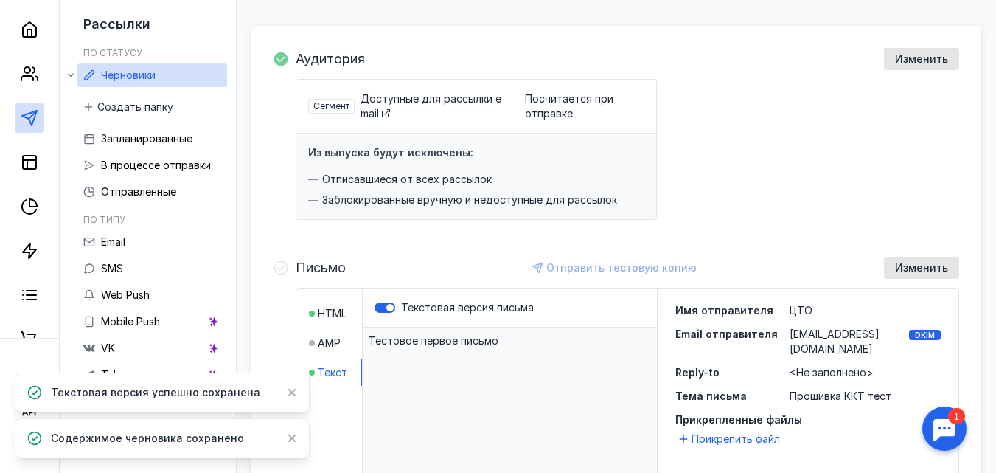
scroll to position [0, 0]
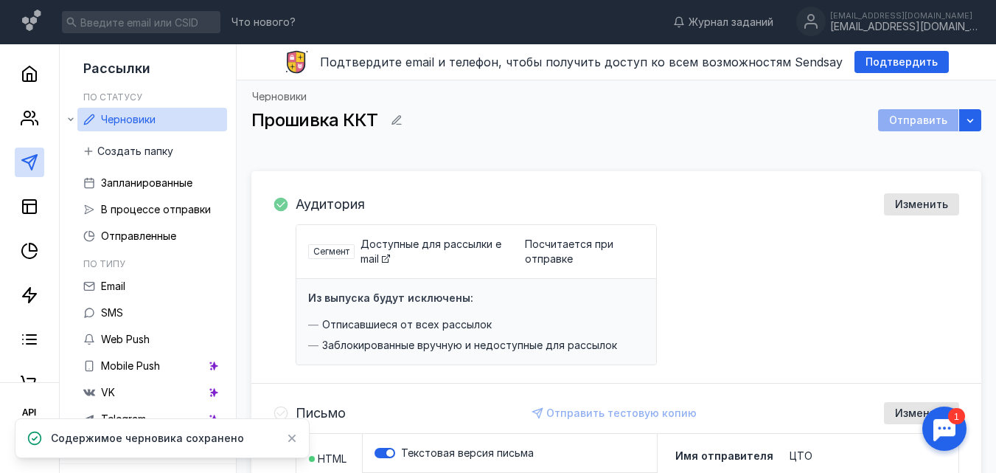
click at [923, 119] on div "Отправить" at bounding box center [918, 120] width 80 height 22
click at [969, 122] on icon "button" at bounding box center [970, 120] width 12 height 12
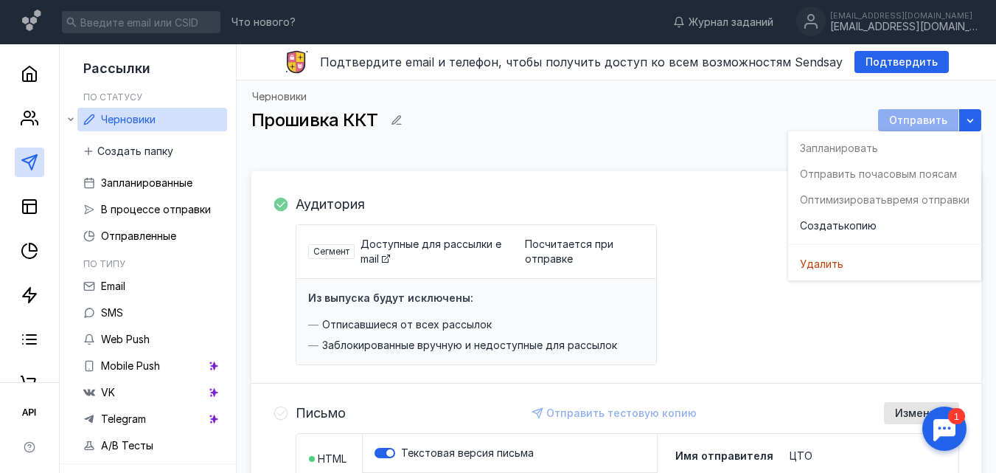
click at [735, 136] on div "Черновики Прошивка ККТ Отправить" at bounding box center [616, 122] width 730 height 62
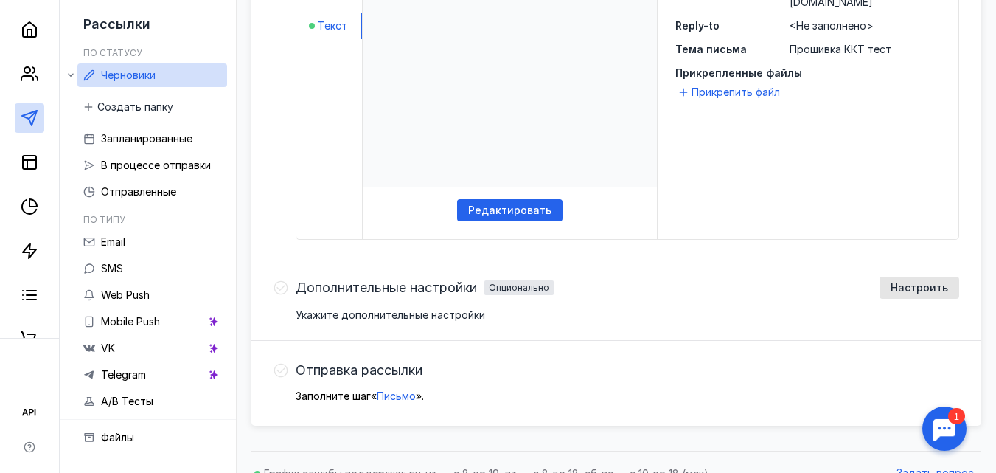
scroll to position [514, 0]
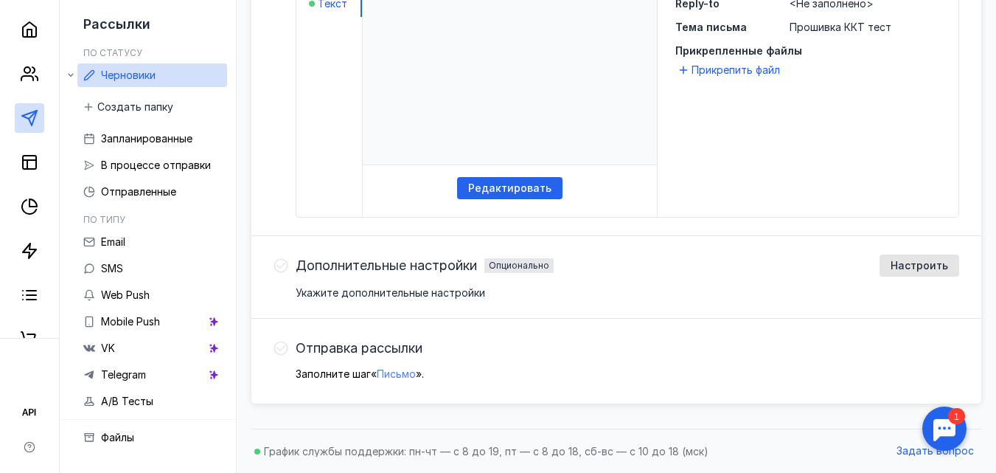
click at [394, 377] on span "Письмо" at bounding box center [396, 373] width 39 height 13
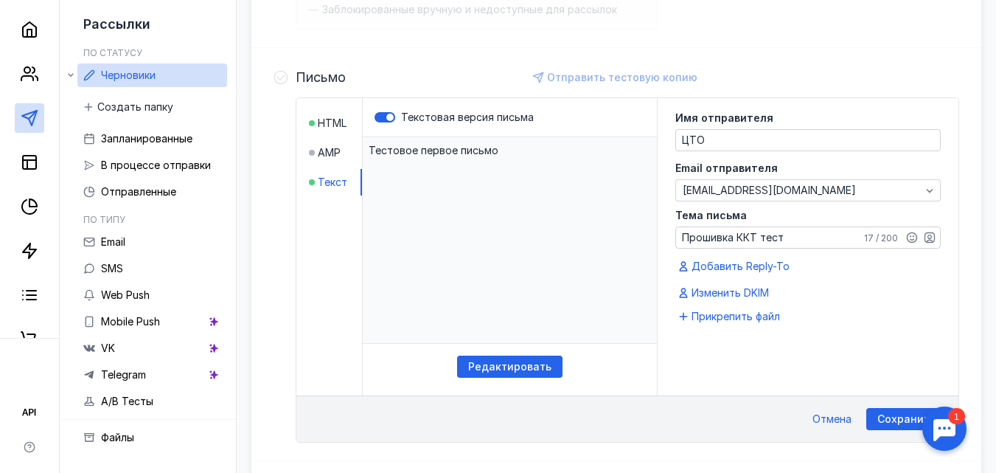
scroll to position [309, 0]
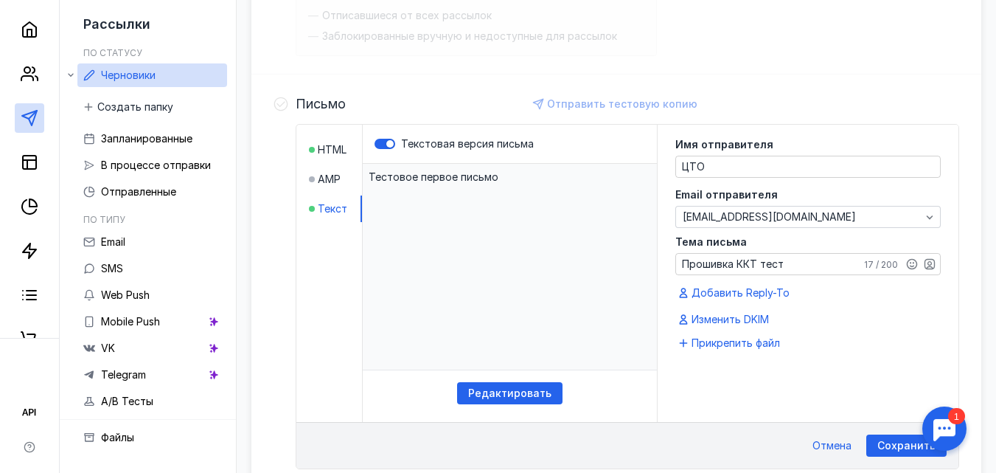
click at [860, 346] on div "Прикрепить файл" at bounding box center [807, 344] width 265 height 15
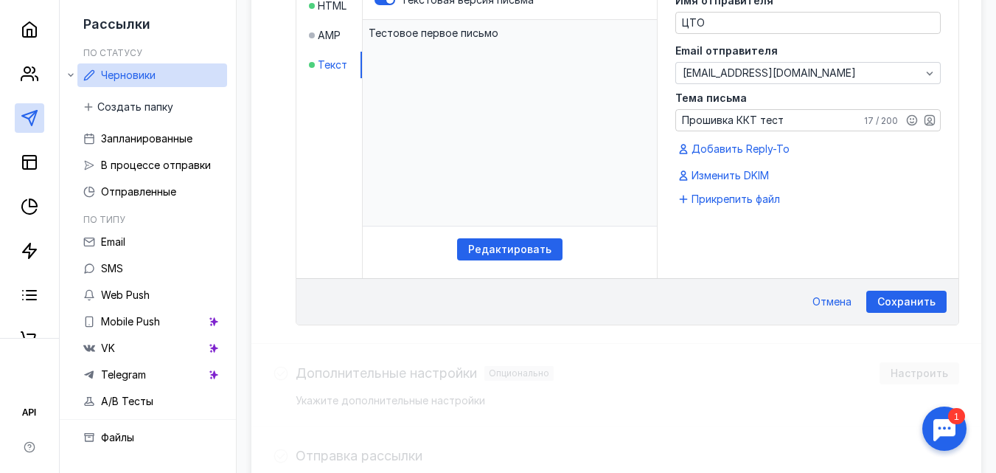
scroll to position [456, 0]
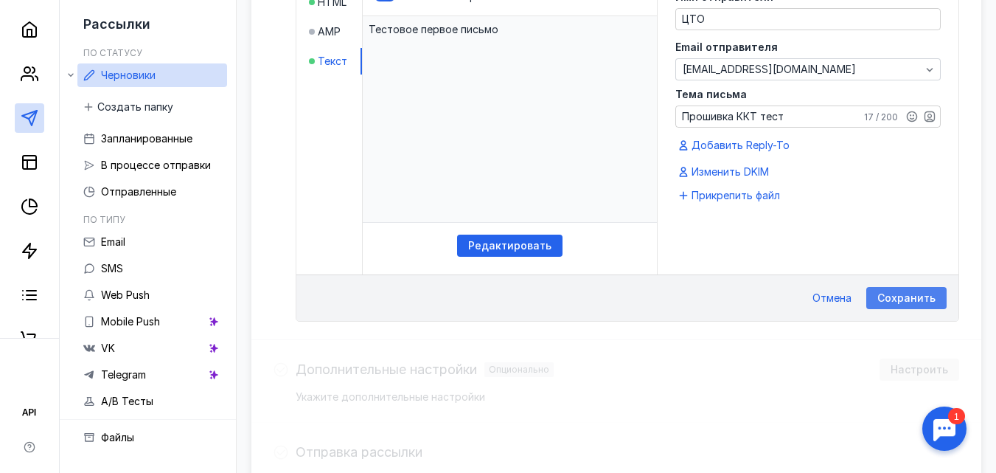
click at [899, 293] on span "Сохранить" at bounding box center [906, 298] width 58 height 13
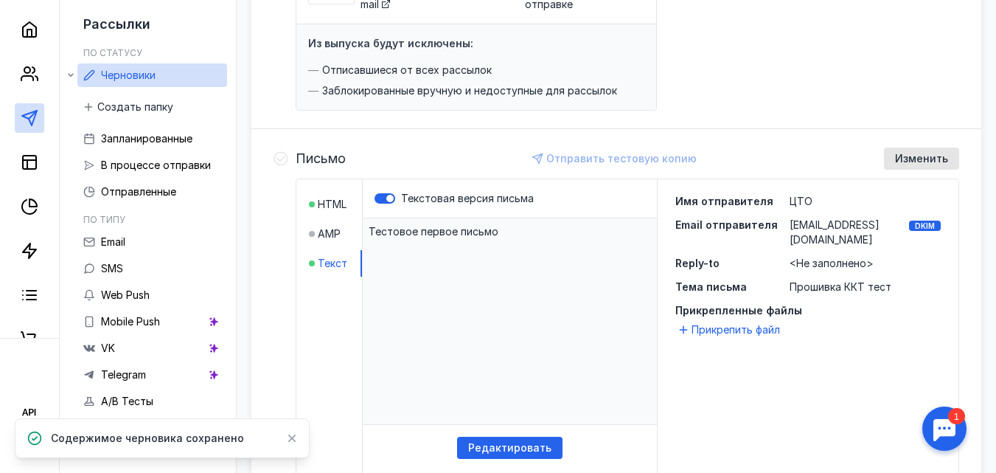
scroll to position [295, 0]
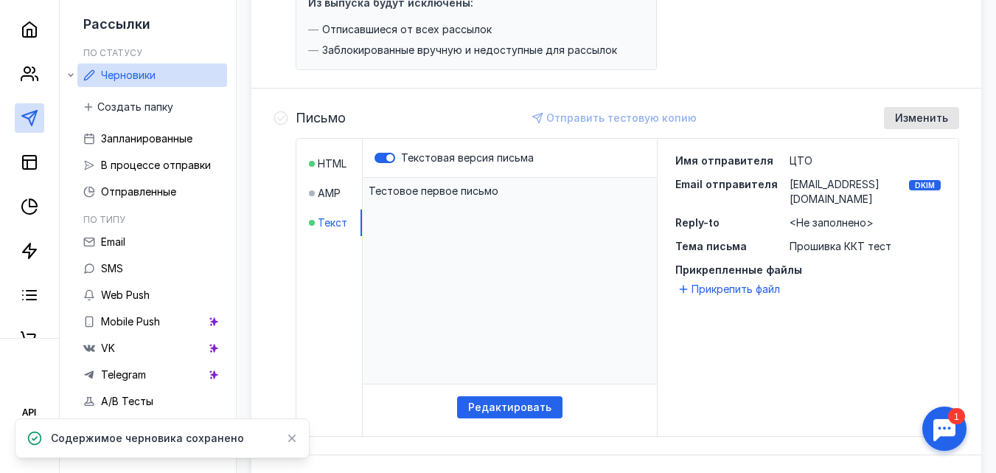
click at [475, 220] on p "​Тестовое первое письмо" at bounding box center [510, 281] width 294 height 206
click at [719, 156] on span "Имя отправителя" at bounding box center [724, 160] width 98 height 13
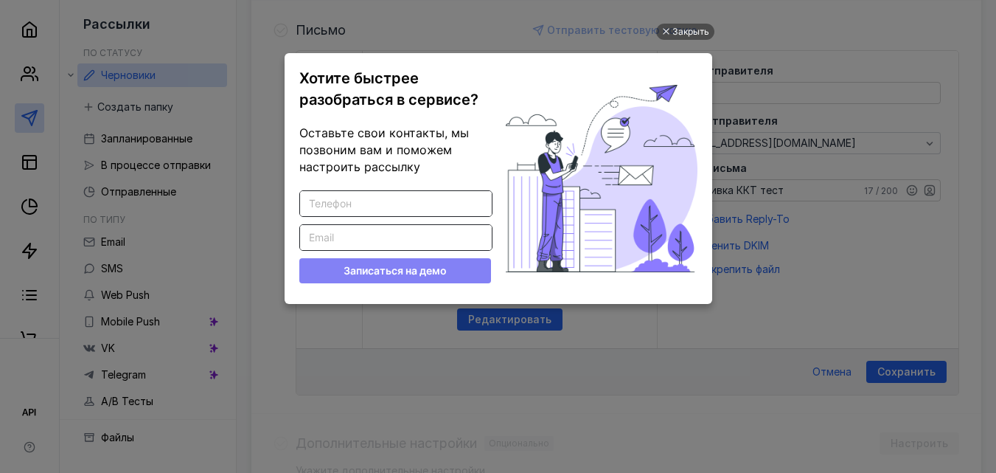
scroll to position [0, 0]
click at [684, 30] on div "Закрыть" at bounding box center [690, 32] width 37 height 16
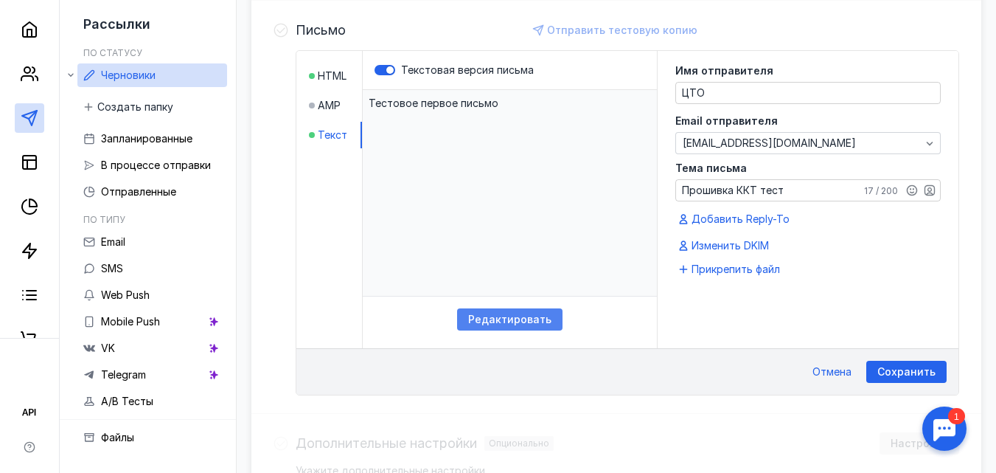
click at [526, 321] on span "Редактировать" at bounding box center [509, 319] width 83 height 13
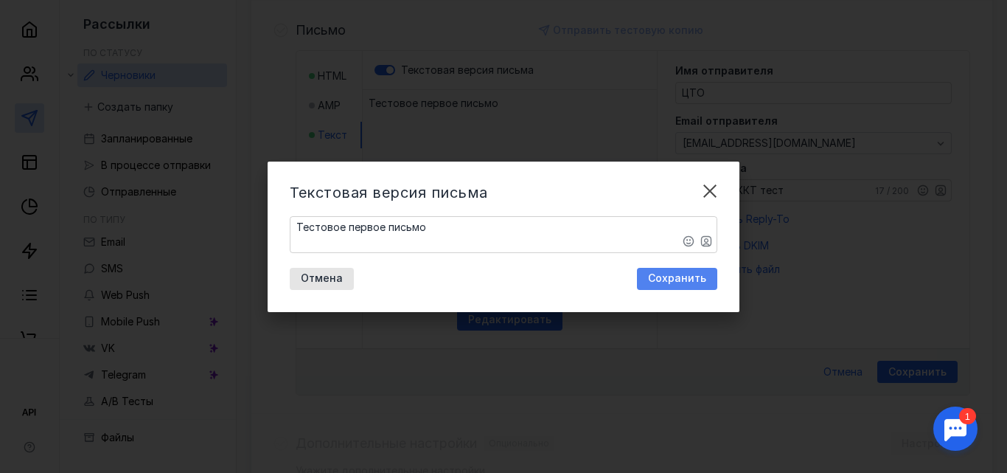
click at [663, 276] on span "Сохранить" at bounding box center [677, 278] width 58 height 13
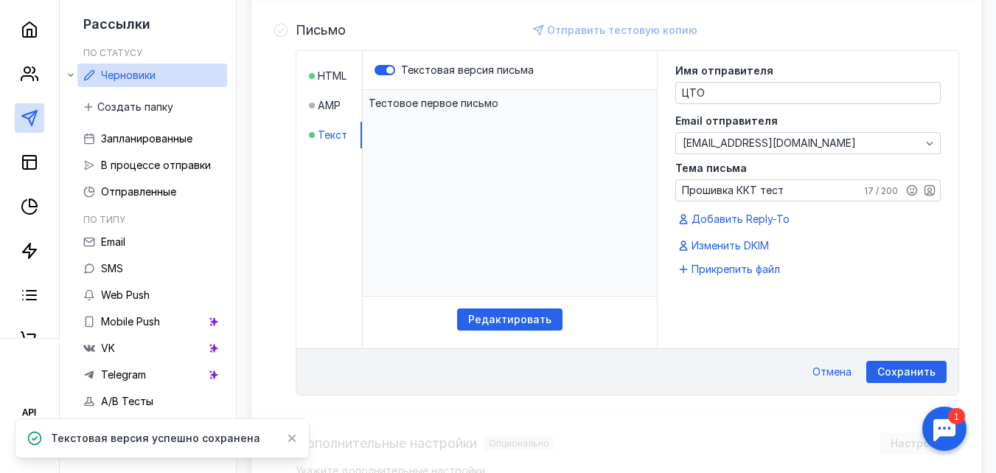
click at [485, 178] on p "​Тестовое первое письмо" at bounding box center [510, 193] width 294 height 206
click at [398, 124] on p "​Тестовое первое письмо" at bounding box center [510, 193] width 294 height 206
click at [399, 129] on p "​Тестовое первое письмо" at bounding box center [510, 193] width 294 height 206
click at [336, 134] on span "Текст" at bounding box center [332, 135] width 29 height 15
drag, startPoint x: 492, startPoint y: 175, endPoint x: 524, endPoint y: 230, distance: 63.1
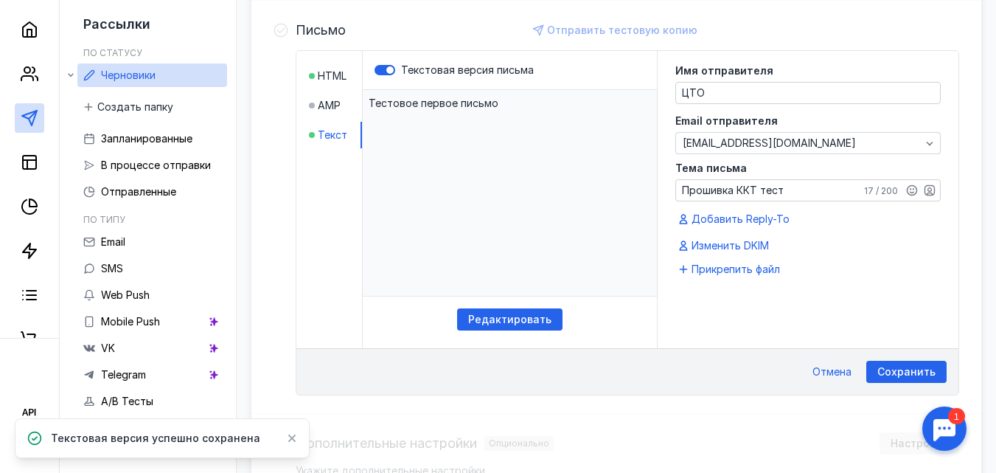
click at [495, 177] on p "​Тестовое первое письмо" at bounding box center [510, 193] width 294 height 206
click at [889, 369] on span "Сохранить" at bounding box center [906, 372] width 58 height 13
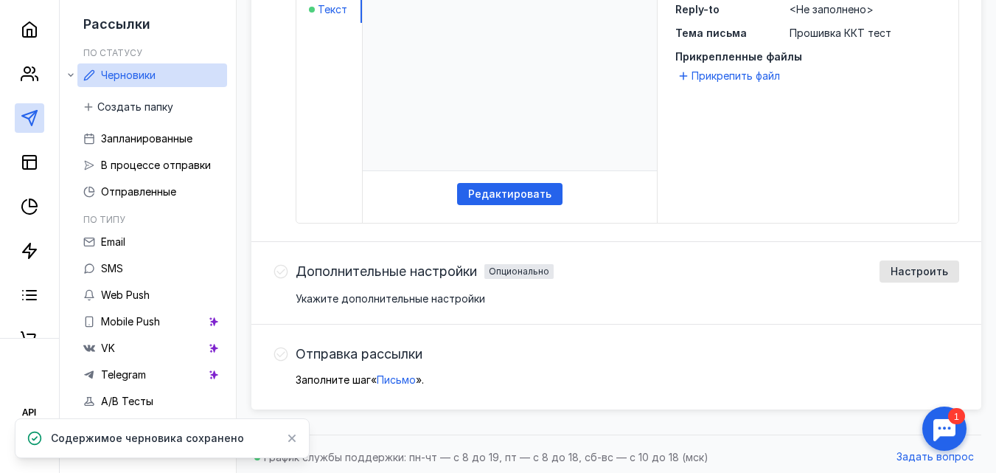
scroll to position [514, 0]
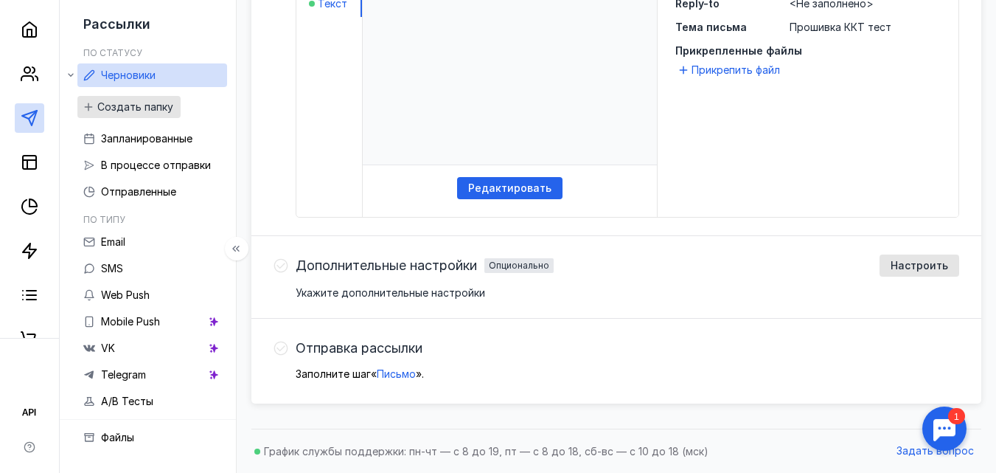
click at [146, 109] on span "Создать папку" at bounding box center [135, 107] width 76 height 13
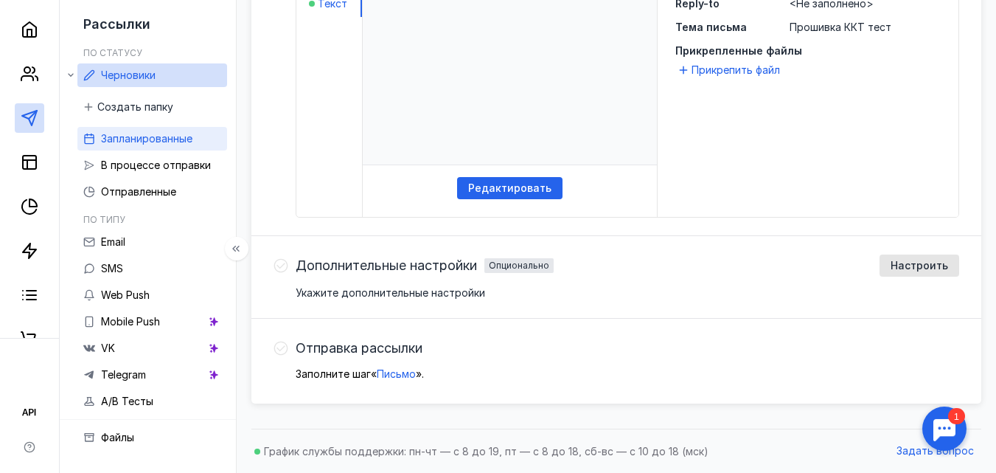
click at [129, 142] on span "Запланированные" at bounding box center [146, 138] width 91 height 13
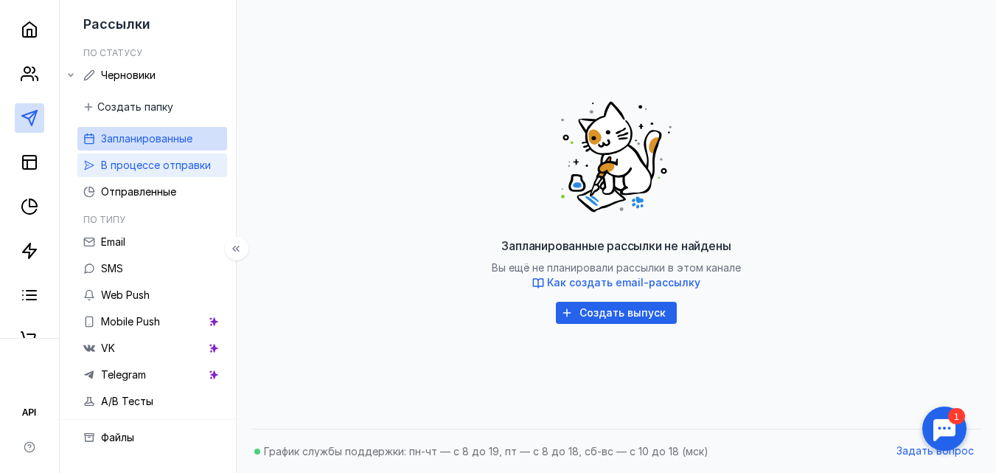
click at [143, 164] on span "В процессе отправки" at bounding box center [156, 164] width 110 height 13
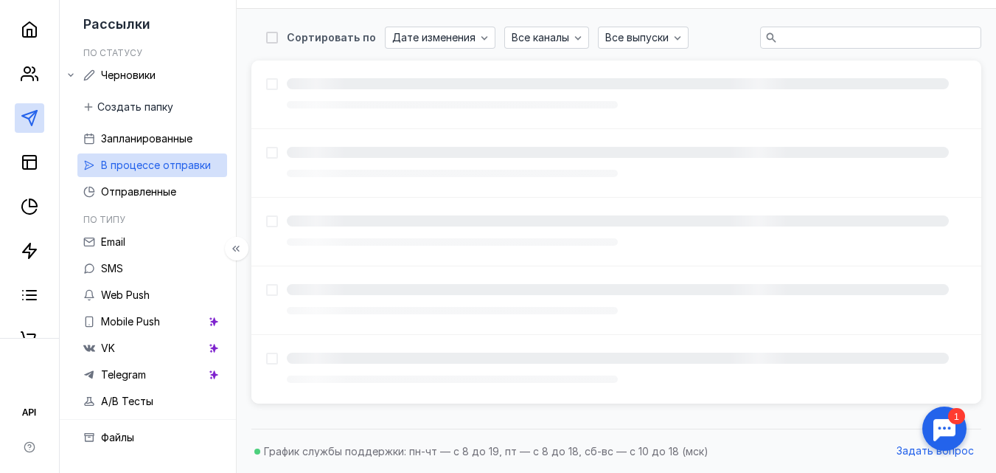
scroll to position [250, 0]
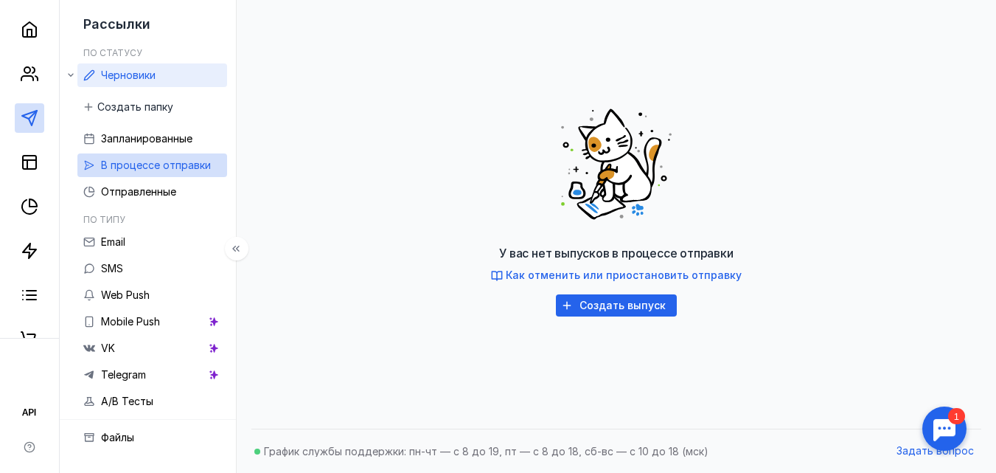
click at [125, 74] on span "Черновики" at bounding box center [128, 75] width 55 height 13
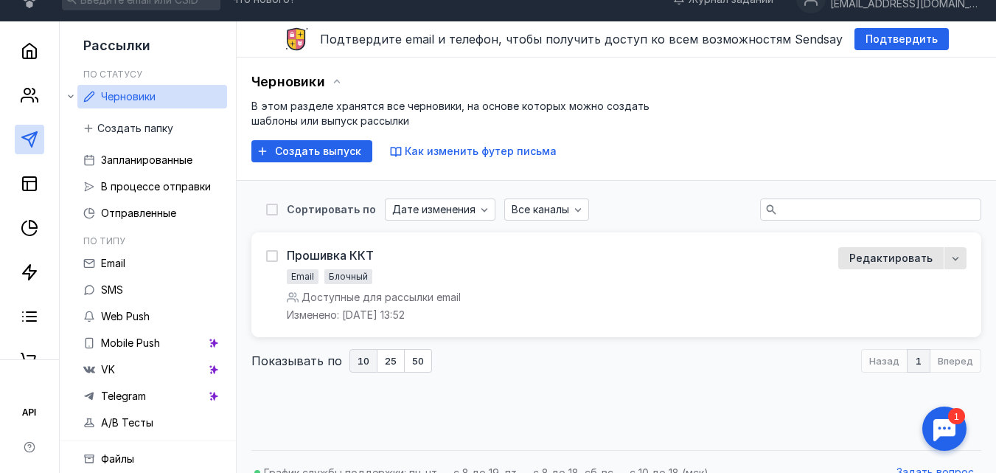
scroll to position [44, 0]
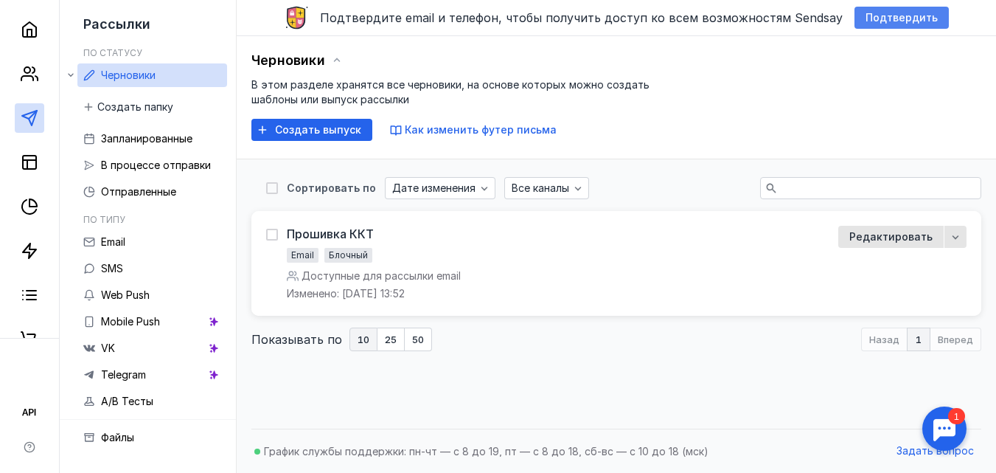
click at [868, 21] on span "Подтвердить" at bounding box center [901, 18] width 72 height 13
click at [275, 236] on icon at bounding box center [271, 234] width 7 height 5
click at [276, 236] on input "checkbox" at bounding box center [271, 232] width 10 height 10
checkbox input "true"
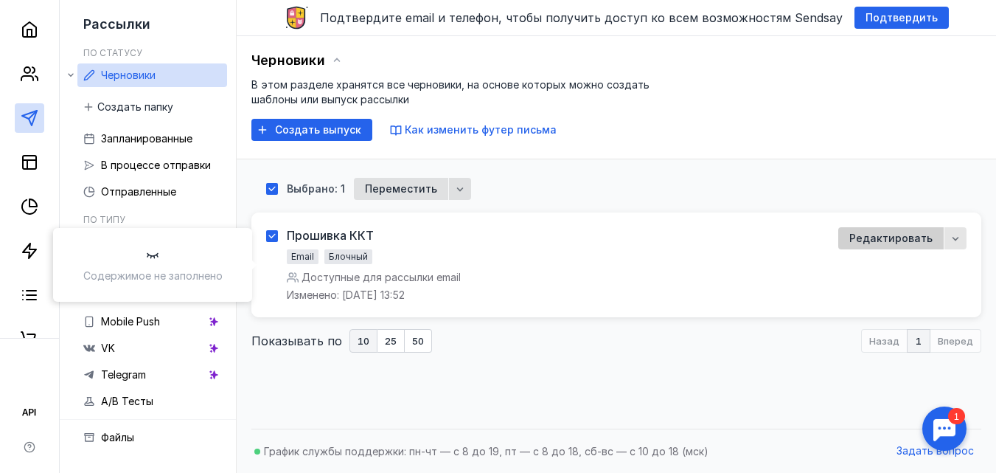
click at [907, 243] on span "Редактировать" at bounding box center [890, 238] width 83 height 15
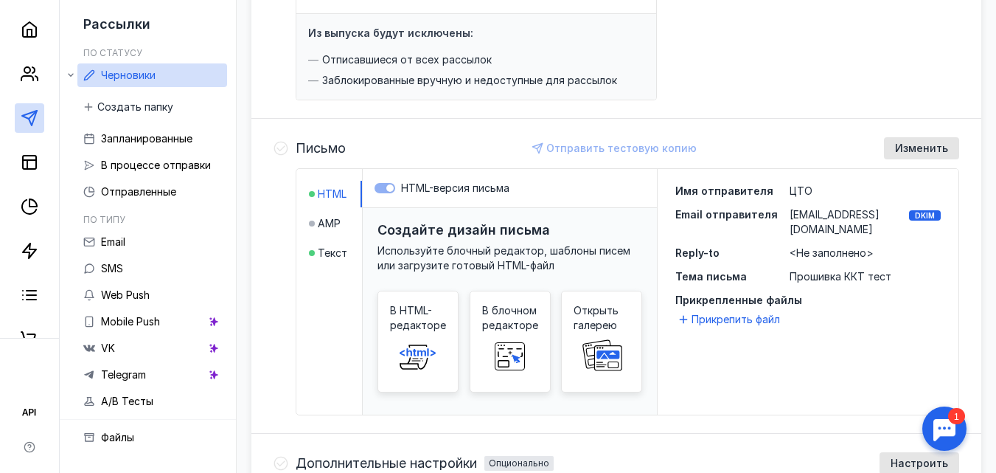
scroll to position [265, 0]
click at [597, 146] on div "Отправить тестовую копию" at bounding box center [615, 147] width 178 height 22
click at [395, 181] on label "HTML-версия письма" at bounding box center [509, 187] width 271 height 15
click at [395, 185] on label "HTML-версия письма" at bounding box center [509, 187] width 271 height 15
click at [315, 227] on div at bounding box center [312, 222] width 6 height 15
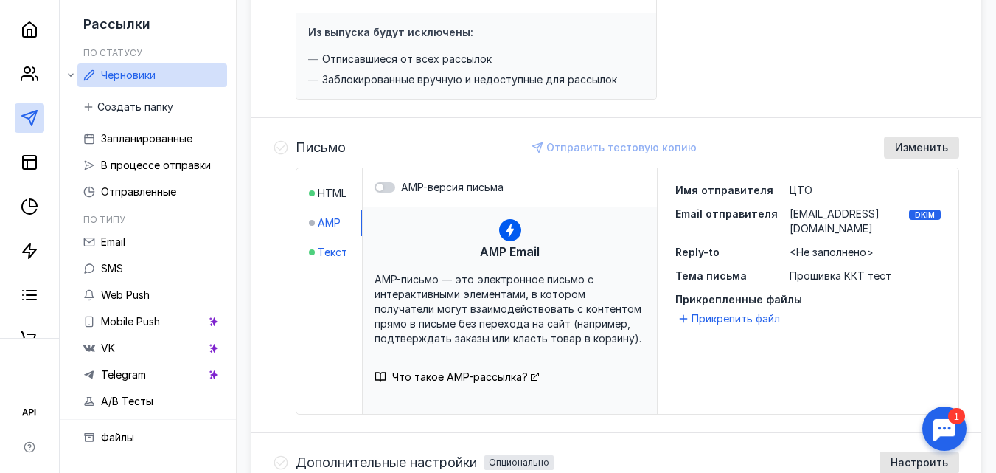
click at [332, 250] on span "Текст" at bounding box center [332, 252] width 29 height 15
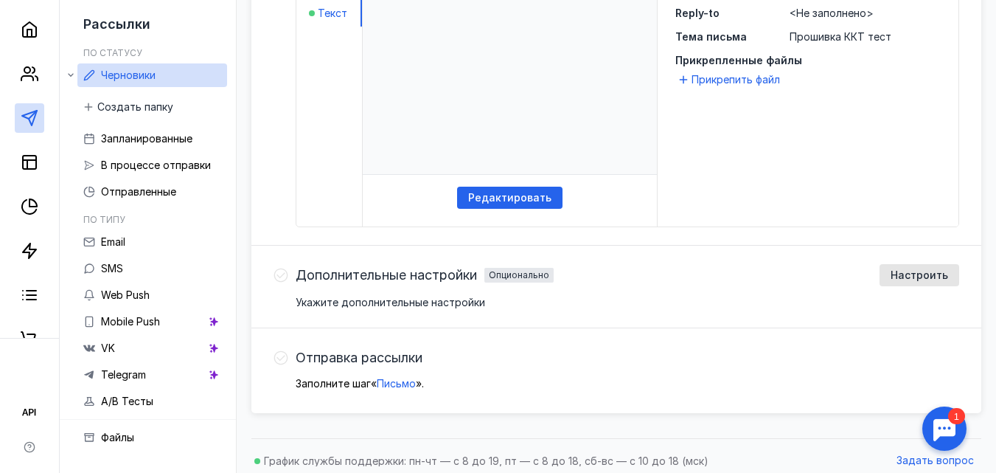
scroll to position [514, 0]
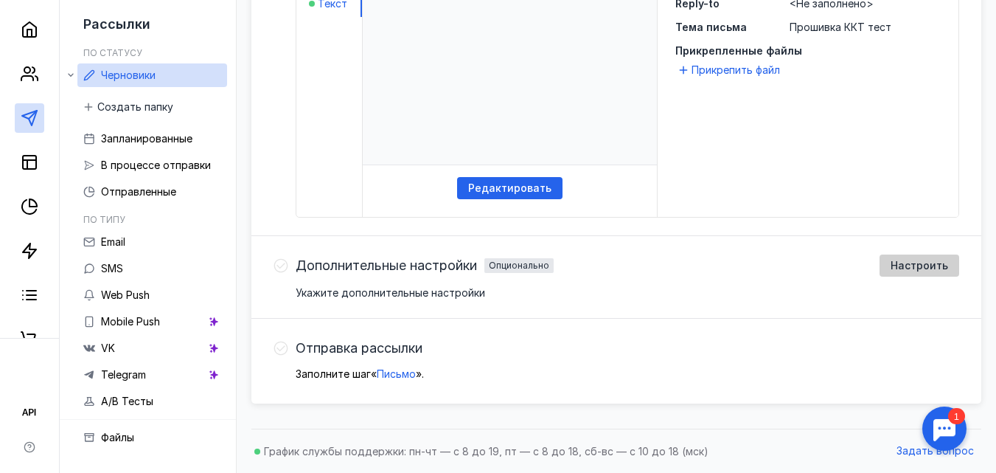
click at [929, 264] on span "Настроить" at bounding box center [918, 265] width 57 height 13
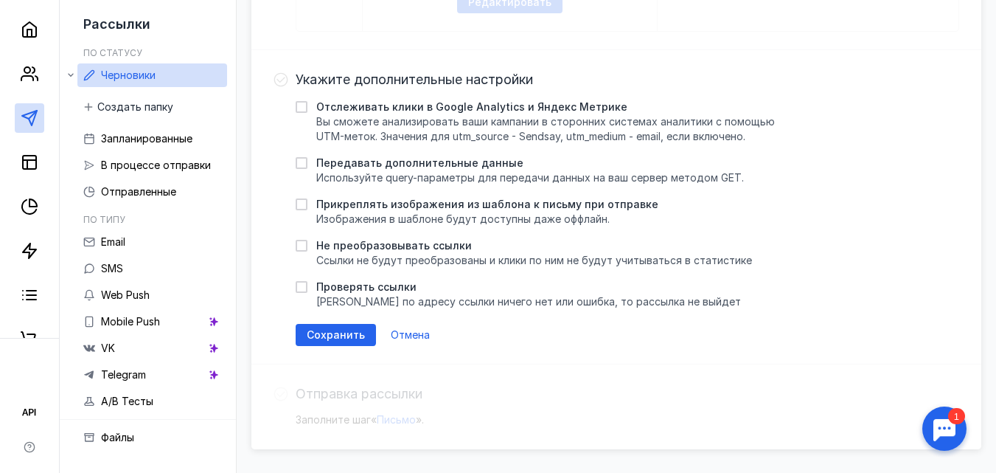
scroll to position [745, 0]
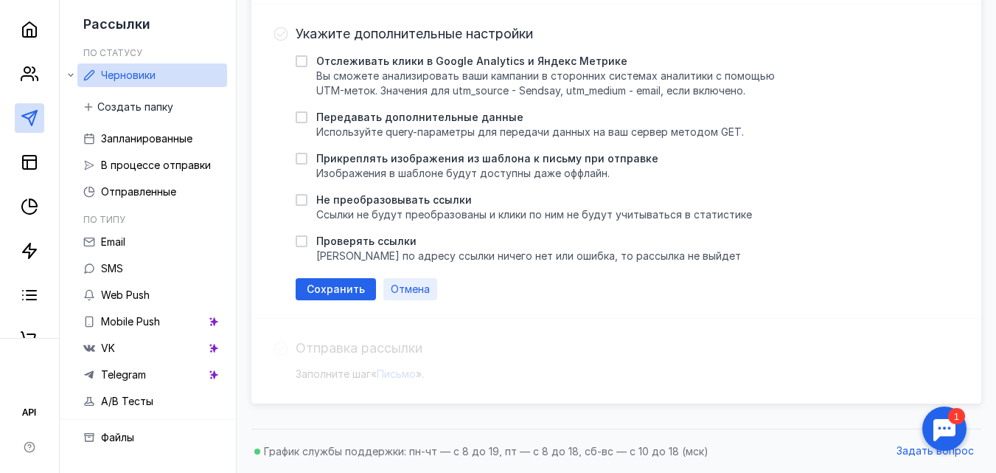
click at [430, 288] on span "Отмена" at bounding box center [410, 289] width 39 height 13
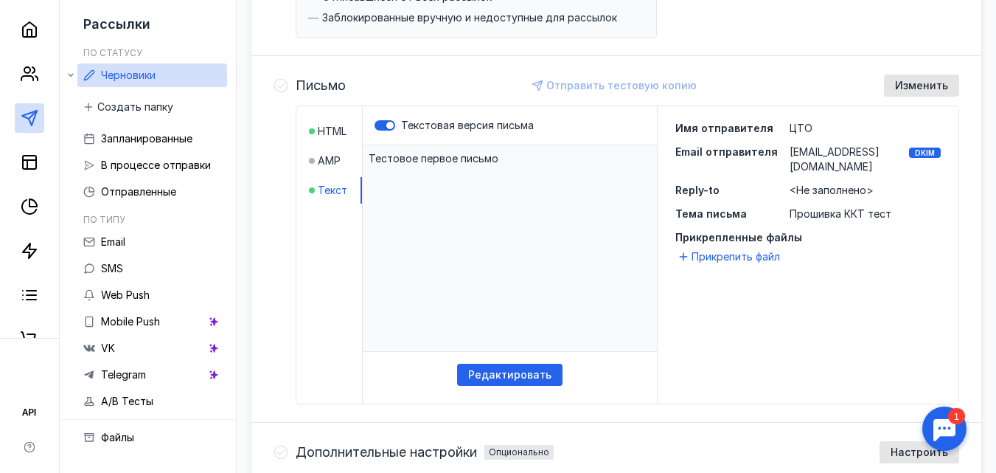
scroll to position [366, 0]
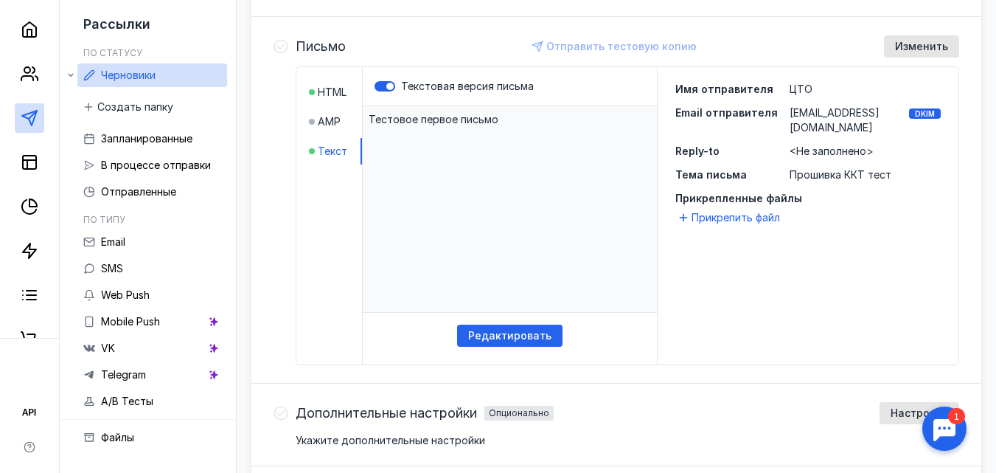
click at [476, 189] on p "​Тестовое первое письмо" at bounding box center [510, 209] width 294 height 206
click at [428, 153] on p "​Тестовое первое письмо" at bounding box center [510, 209] width 294 height 206
drag, startPoint x: 428, startPoint y: 153, endPoint x: 445, endPoint y: 158, distance: 18.6
click at [435, 158] on p "​Тестовое первое письмо" at bounding box center [510, 209] width 294 height 206
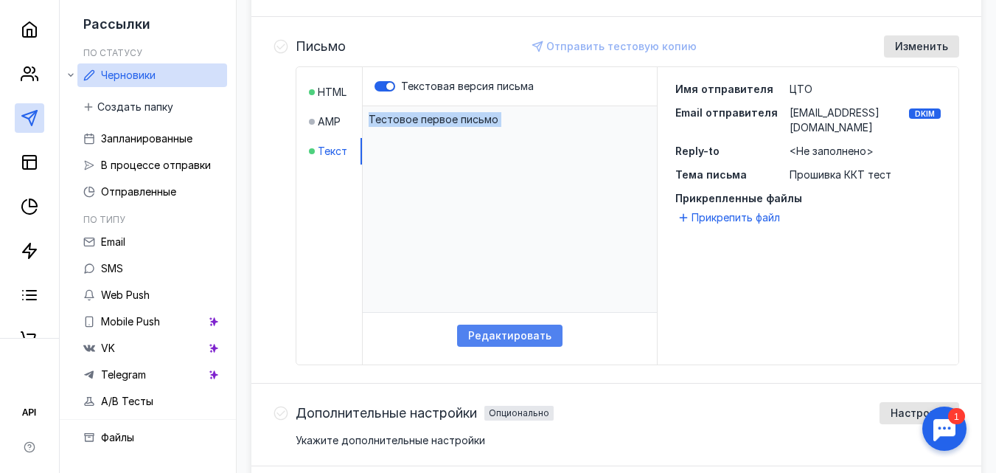
click at [537, 330] on span "Редактировать" at bounding box center [509, 336] width 83 height 13
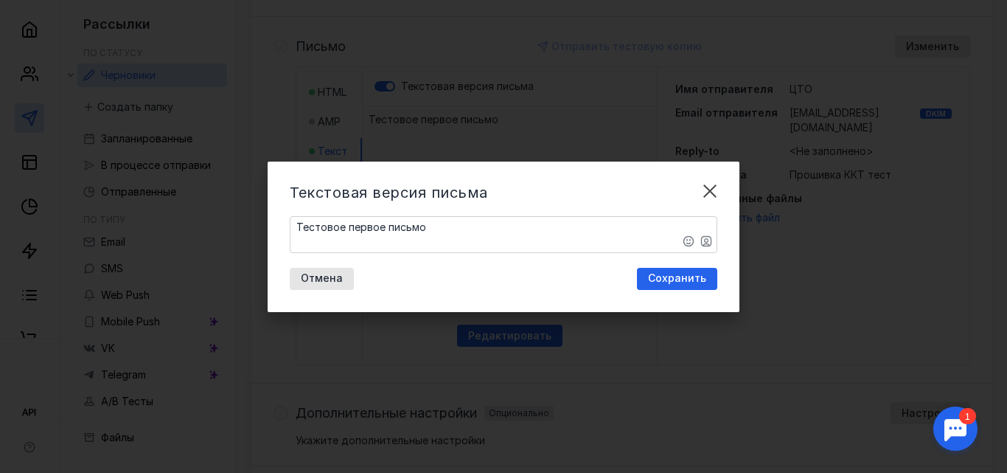
click at [582, 225] on textarea "​Тестовое первое письмо" at bounding box center [503, 234] width 426 height 35
click at [681, 276] on span "Сохранить" at bounding box center [677, 278] width 58 height 13
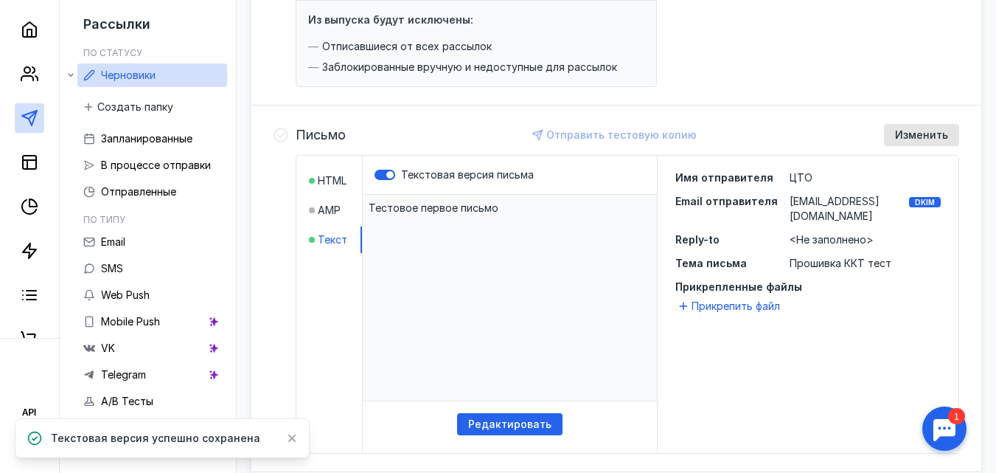
scroll to position [219, 0]
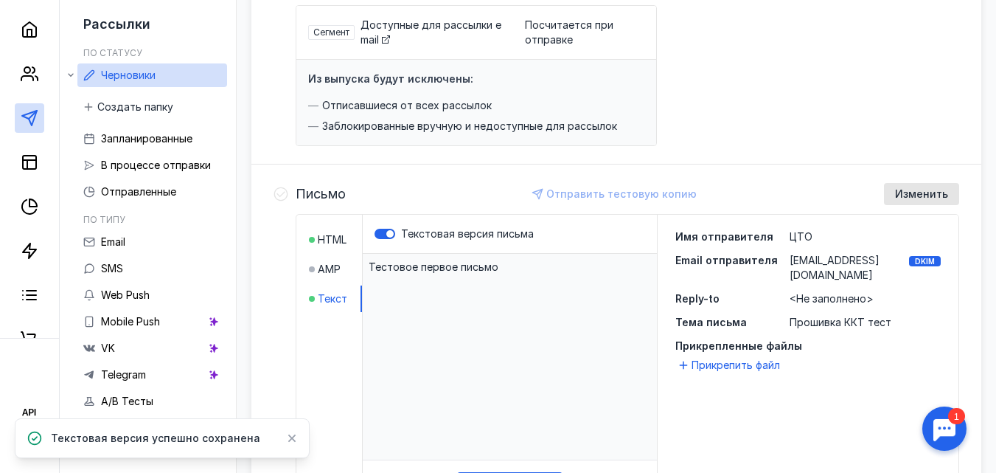
drag, startPoint x: 397, startPoint y: 231, endPoint x: 459, endPoint y: 245, distance: 63.3
click at [394, 233] on div at bounding box center [389, 233] width 7 height 7
click at [374, 234] on input "Текстовая версия письма" at bounding box center [374, 234] width 0 height 0
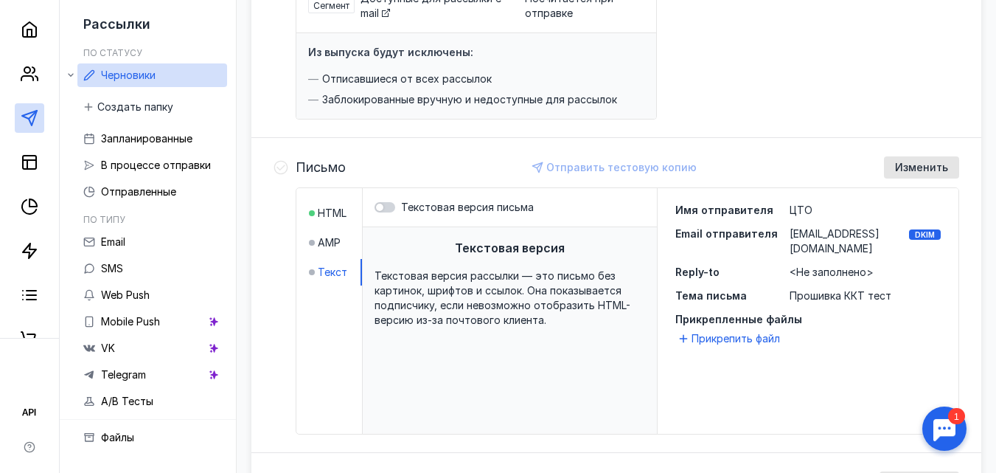
scroll to position [295, 0]
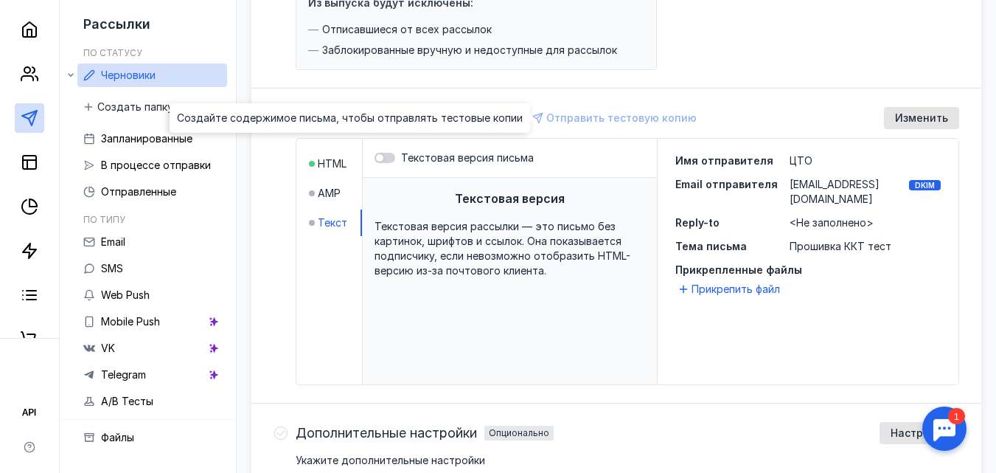
click at [616, 119] on div "Отправить тестовую копию" at bounding box center [615, 118] width 178 height 22
click at [395, 157] on div at bounding box center [384, 158] width 21 height 10
click at [374, 158] on input "Текстовая версия письма" at bounding box center [374, 158] width 0 height 0
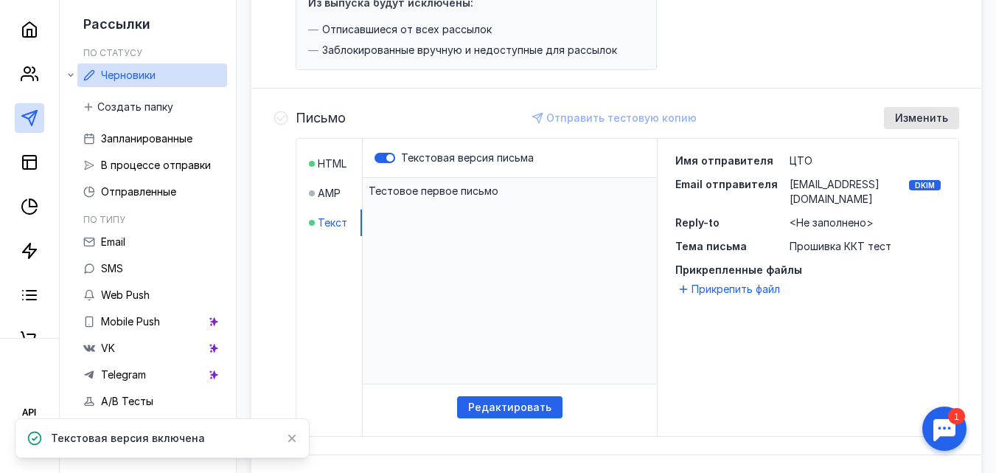
click at [439, 208] on p "​Тестовое первое письмо" at bounding box center [510, 281] width 294 height 206
click at [335, 194] on span "AMP" at bounding box center [329, 193] width 23 height 15
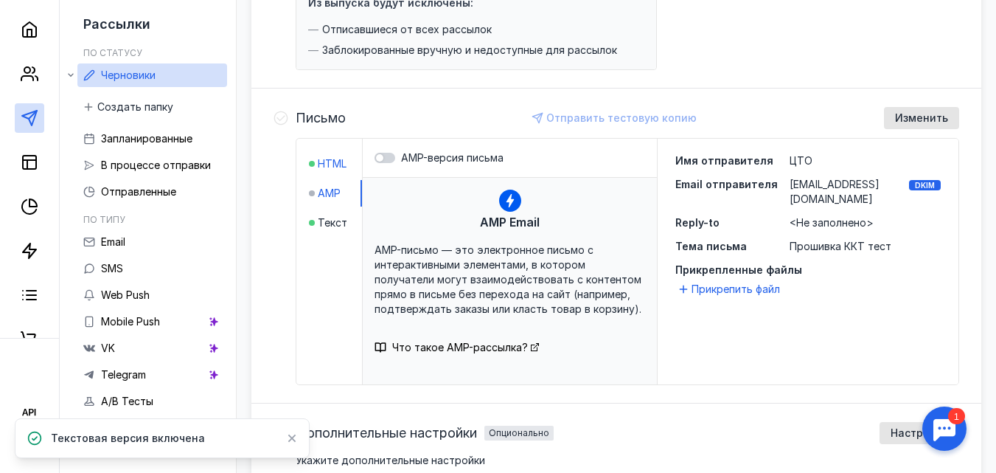
click at [340, 166] on span "HTML" at bounding box center [332, 163] width 29 height 15
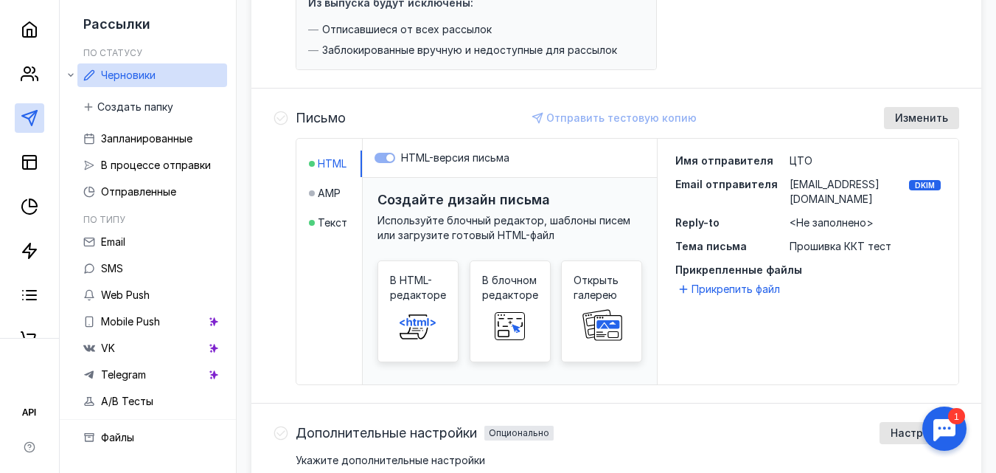
drag, startPoint x: 397, startPoint y: 157, endPoint x: 397, endPoint y: 183, distance: 25.8
click at [397, 159] on label "HTML-версия письма" at bounding box center [509, 157] width 271 height 15
click at [529, 308] on span at bounding box center [510, 325] width 47 height 47
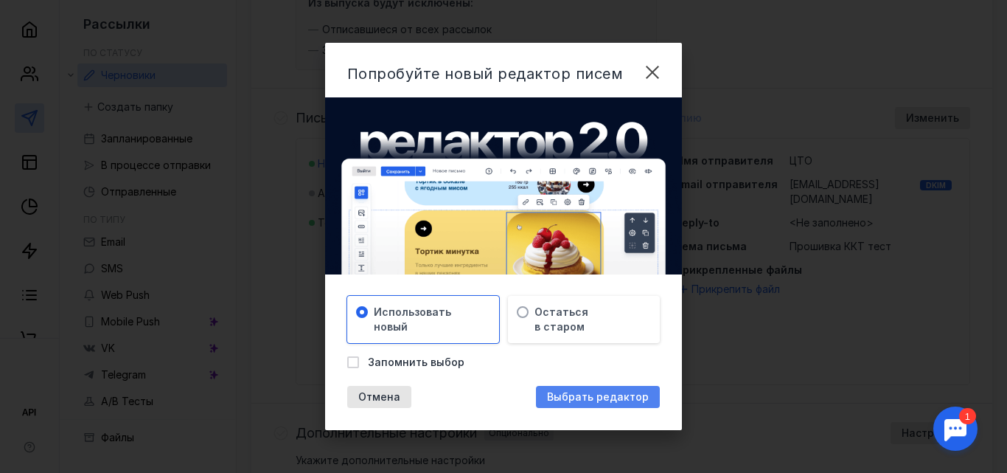
click at [602, 397] on span "Выбрать редактор" at bounding box center [598, 397] width 102 height 13
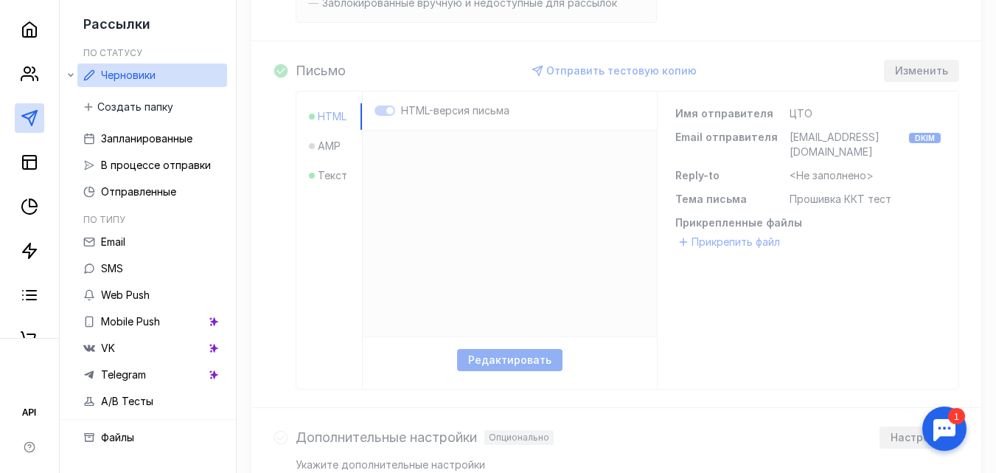
scroll to position [369, 0]
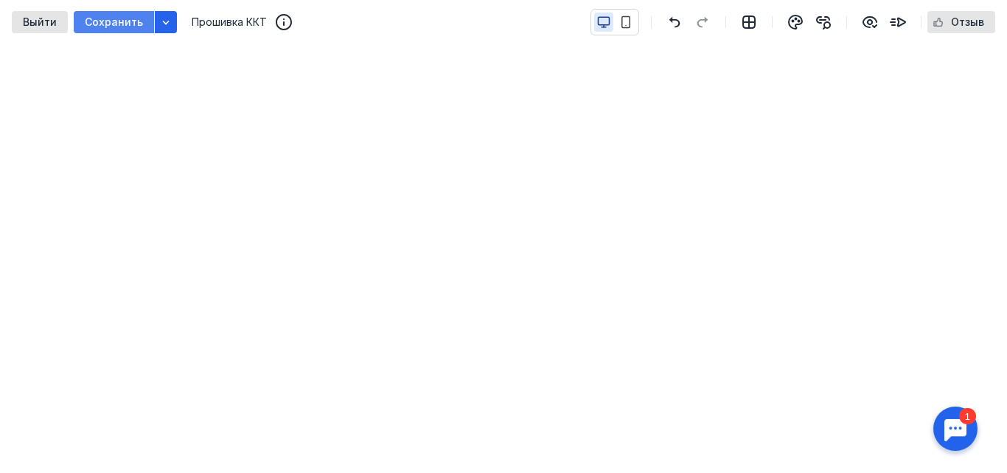
click at [119, 22] on span "Сохранить" at bounding box center [114, 22] width 58 height 13
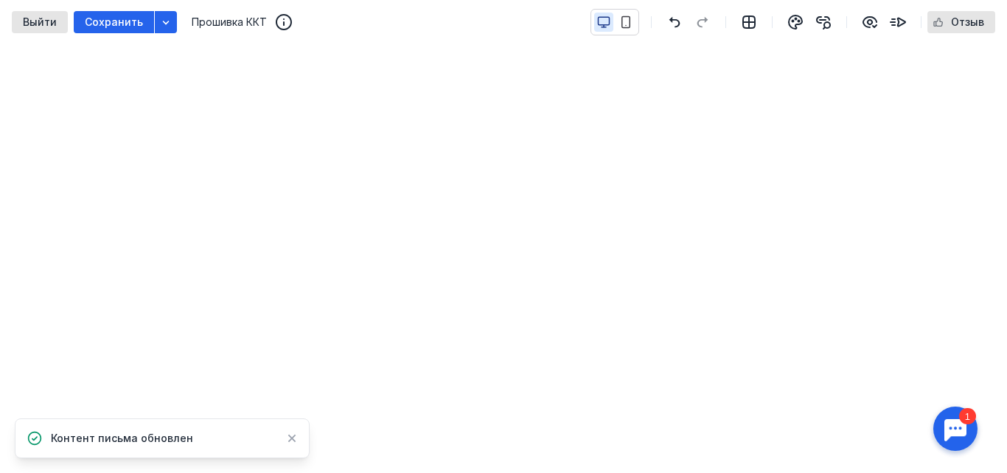
click at [48, 21] on span "Выйти" at bounding box center [40, 22] width 34 height 13
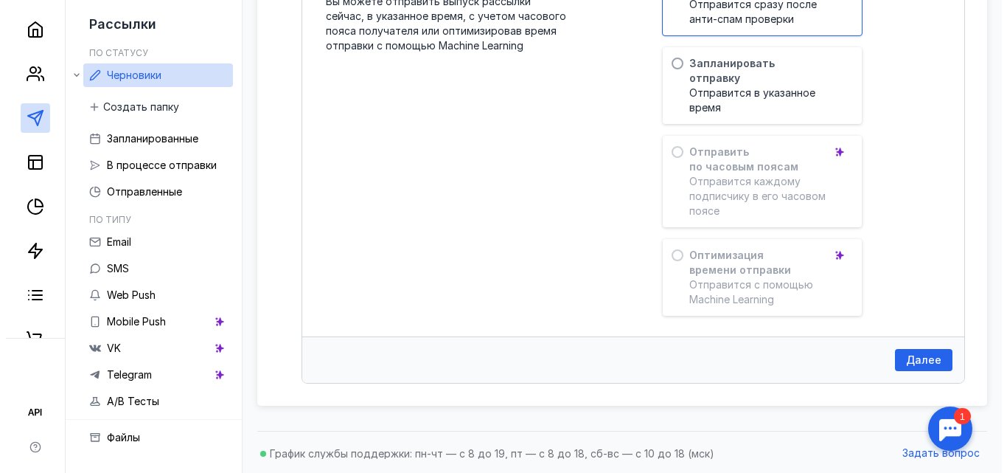
scroll to position [932, 0]
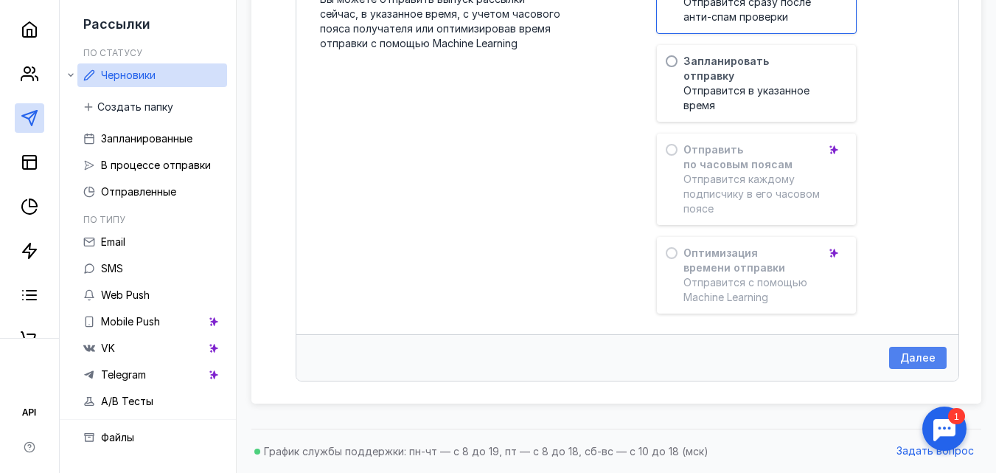
click at [900, 359] on div "Далее" at bounding box center [918, 358] width 50 height 13
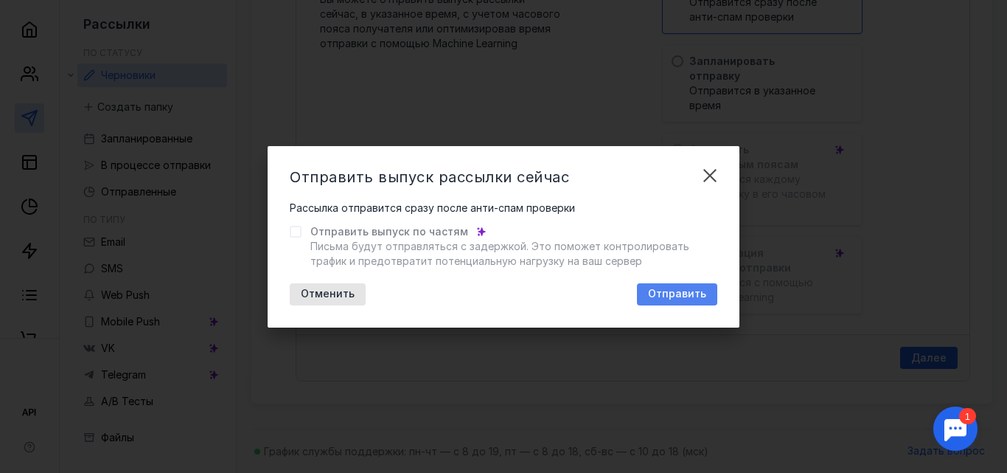
click at [689, 293] on span "Отправить" at bounding box center [677, 293] width 58 height 13
click at [673, 293] on span "Отправить" at bounding box center [677, 293] width 58 height 13
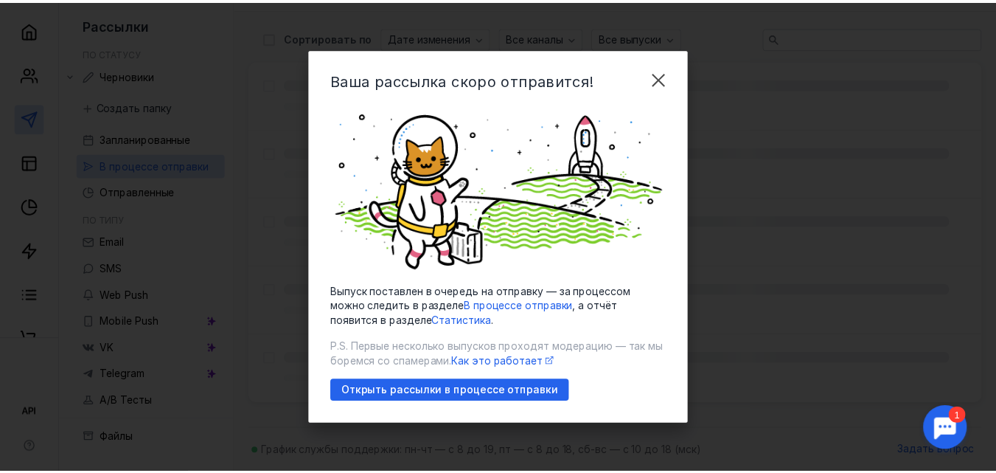
scroll to position [44, 0]
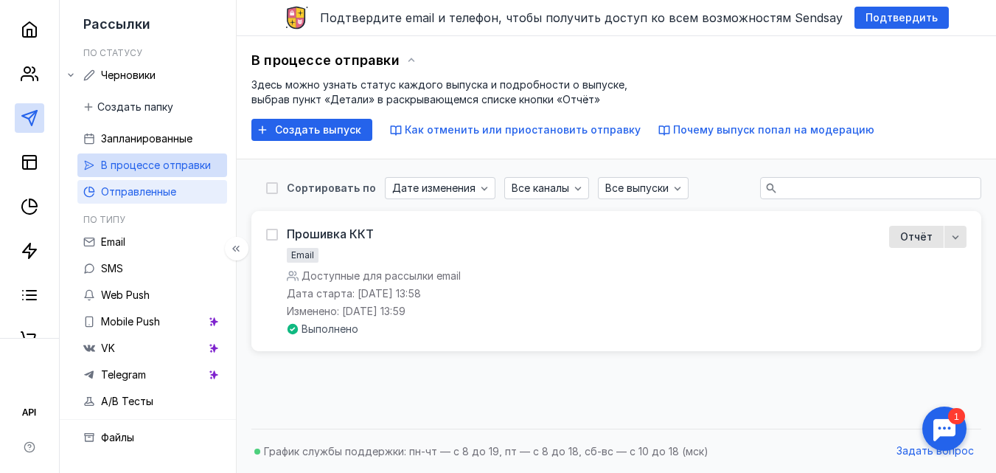
click at [153, 189] on span "Отправленные" at bounding box center [138, 191] width 75 height 13
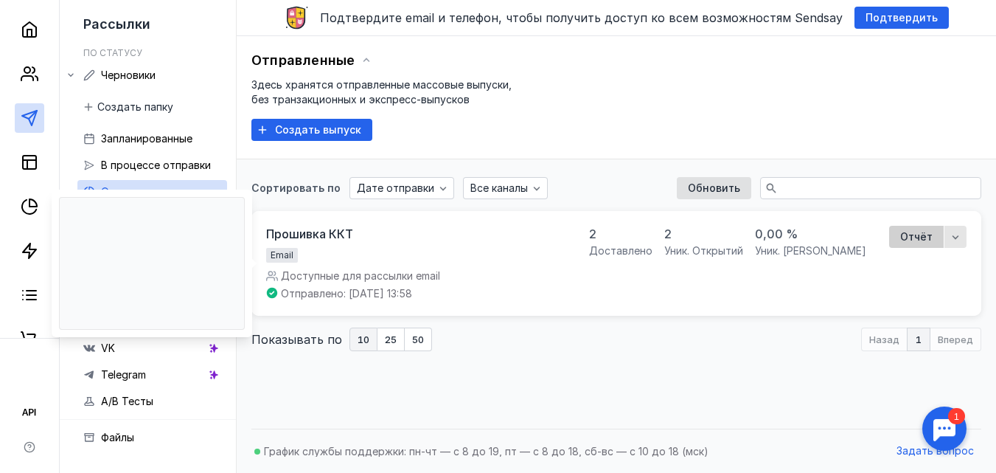
click at [919, 240] on span "Отчёт" at bounding box center [916, 236] width 32 height 15
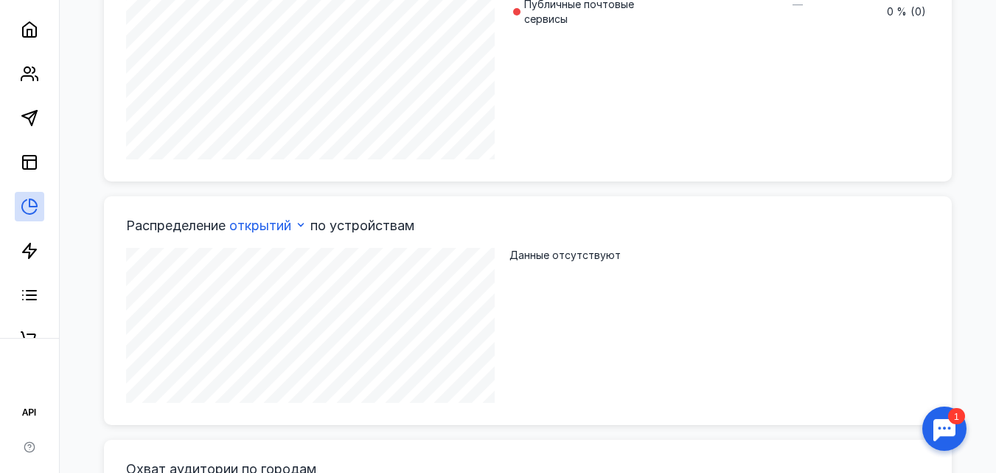
scroll to position [1535, 0]
